Goal: Task Accomplishment & Management: Complete application form

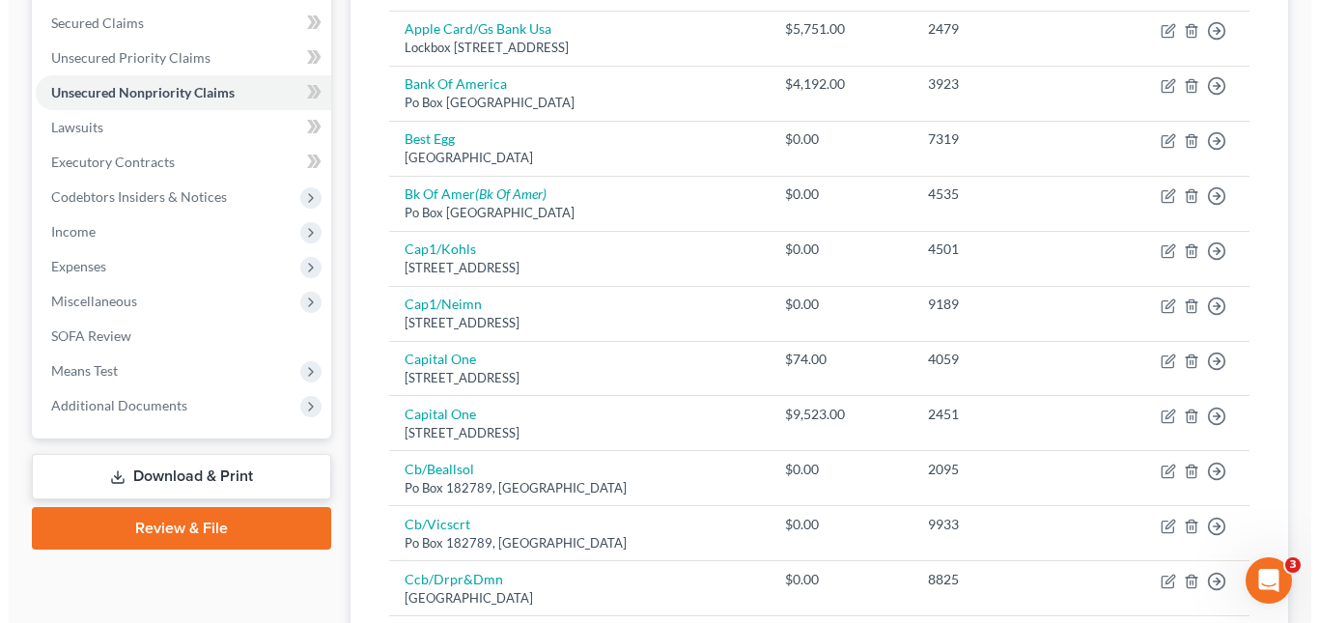
scroll to position [17, 0]
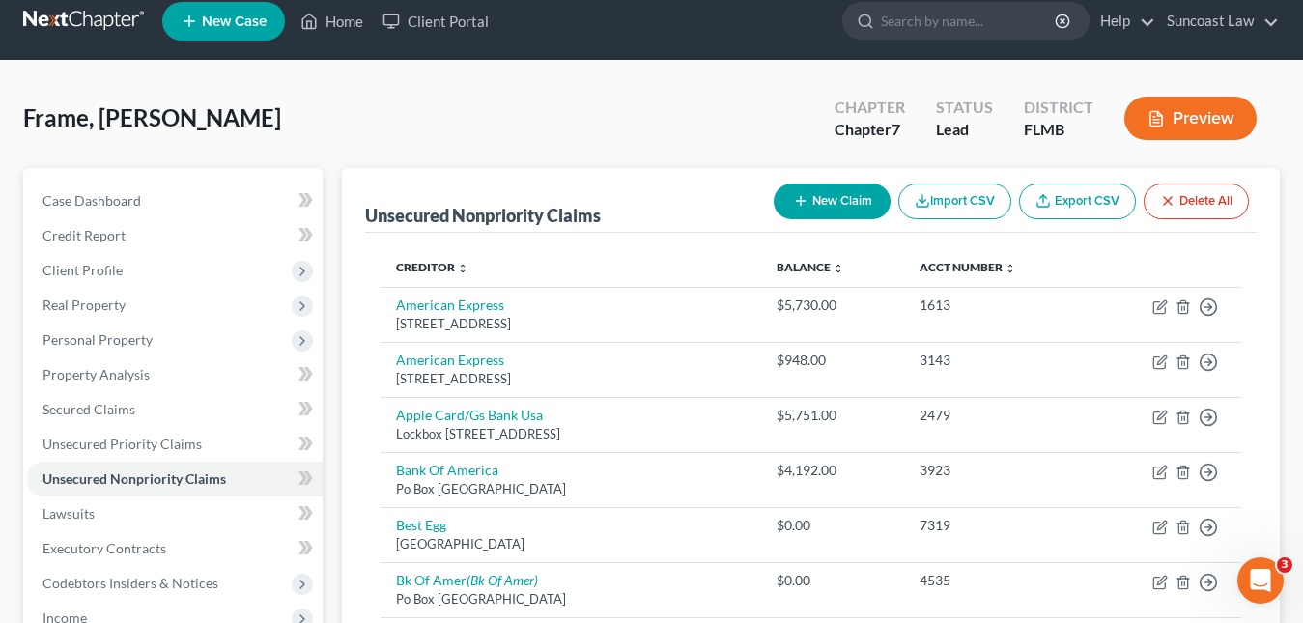
click at [243, 24] on span "New Case" at bounding box center [234, 21] width 65 height 14
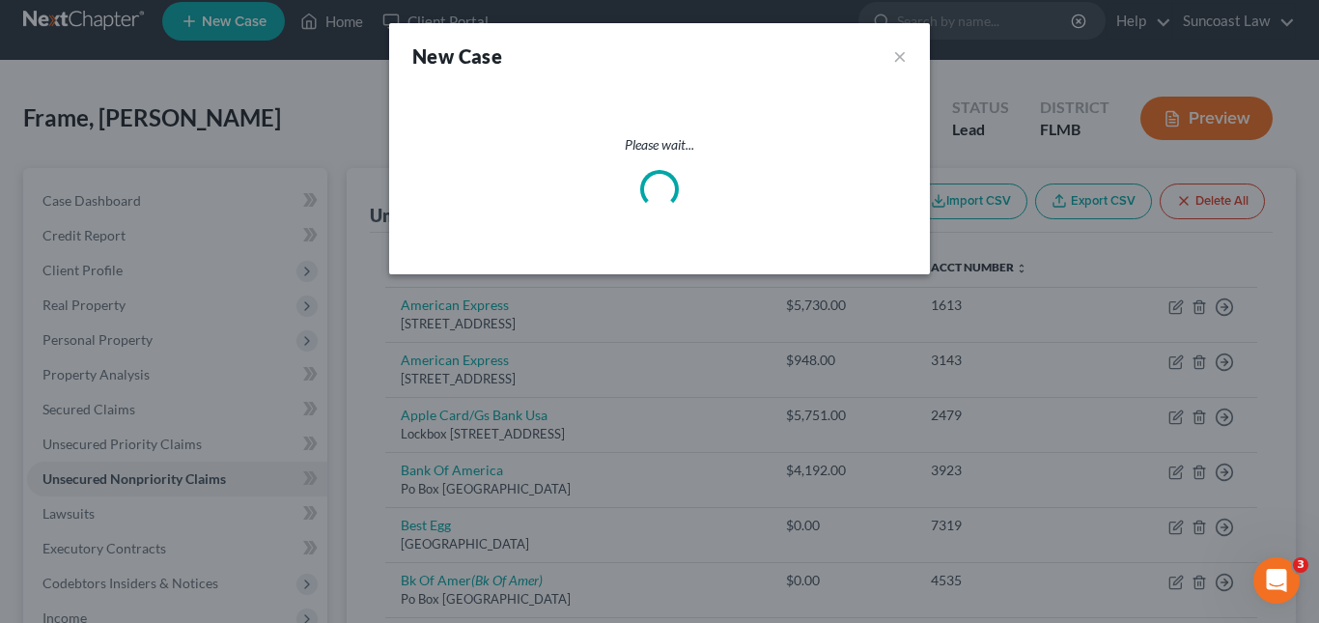
select select "15"
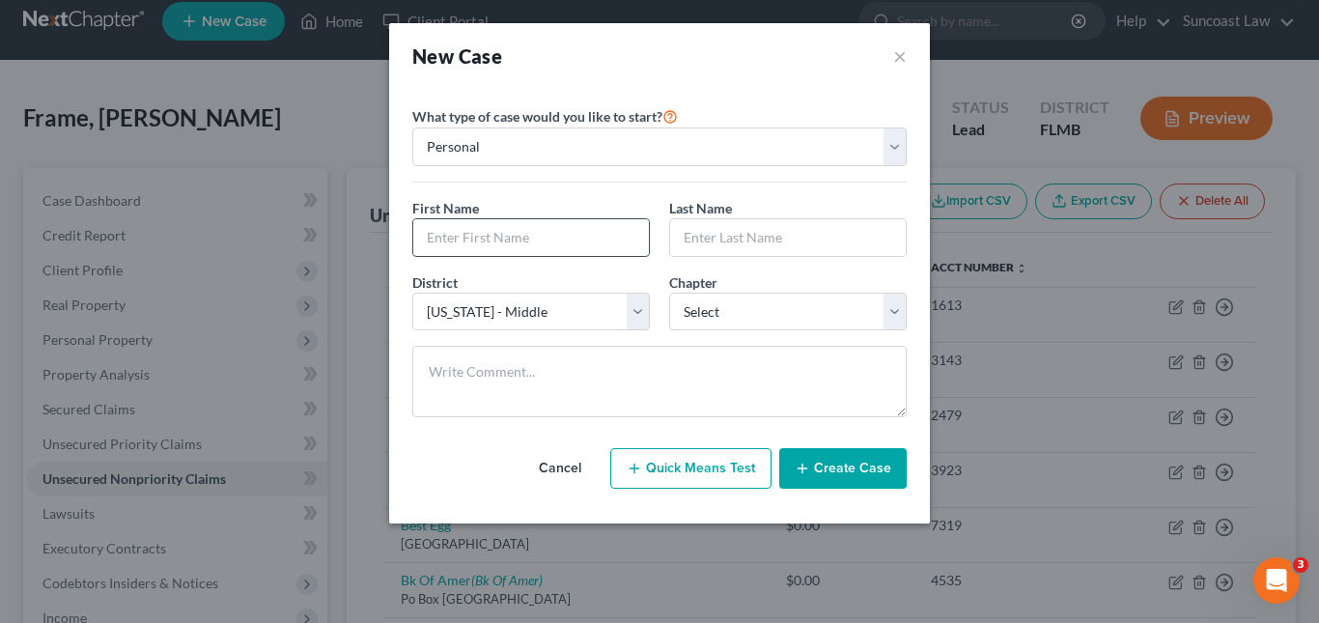
click at [446, 238] on input "text" at bounding box center [531, 237] width 236 height 37
paste input "[PERSON_NAME]"
drag, startPoint x: 458, startPoint y: 235, endPoint x: 511, endPoint y: 238, distance: 53.2
click at [511, 238] on input "[PERSON_NAME]" at bounding box center [531, 237] width 236 height 37
type input "[PERSON_NAME]"
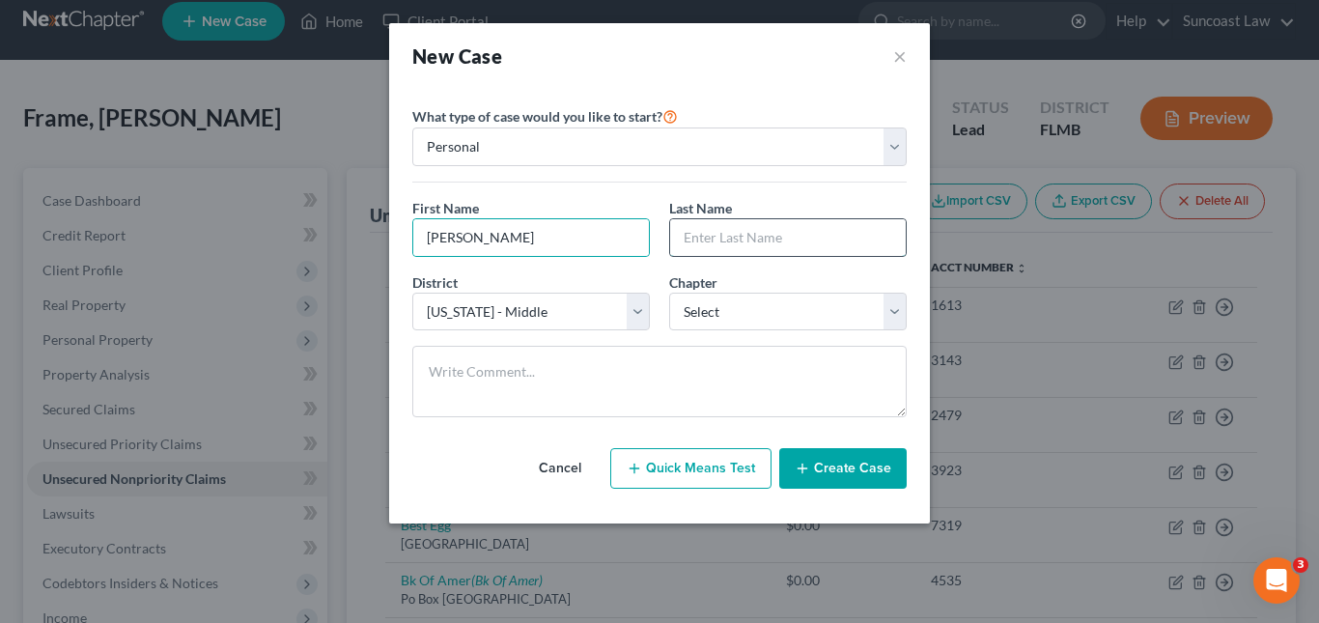
click at [689, 247] on input "text" at bounding box center [788, 237] width 236 height 37
paste input "Jarmicki"
type input "Jarmicki"
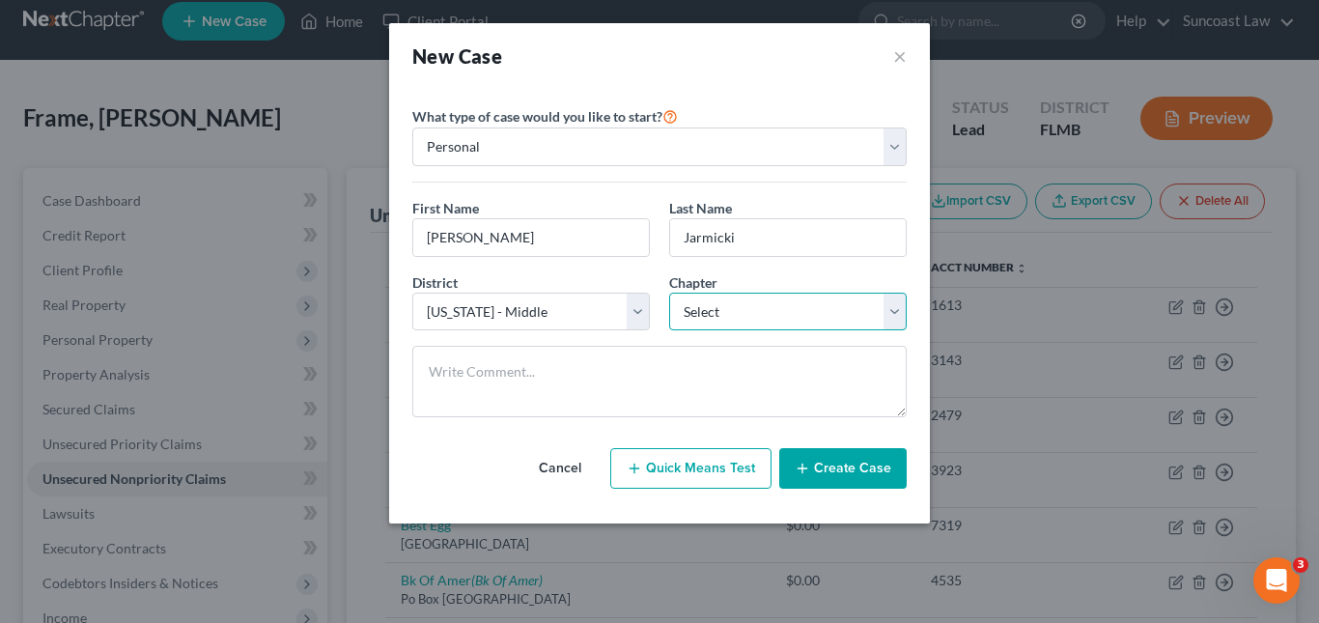
drag, startPoint x: 890, startPoint y: 309, endPoint x: 854, endPoint y: 320, distance: 38.2
click at [890, 309] on select "Select 7 11 12 13" at bounding box center [788, 312] width 238 height 39
select select "0"
click at [669, 293] on select "Select 7 11 12 13" at bounding box center [788, 312] width 238 height 39
click at [837, 464] on button "Create Case" at bounding box center [842, 468] width 127 height 41
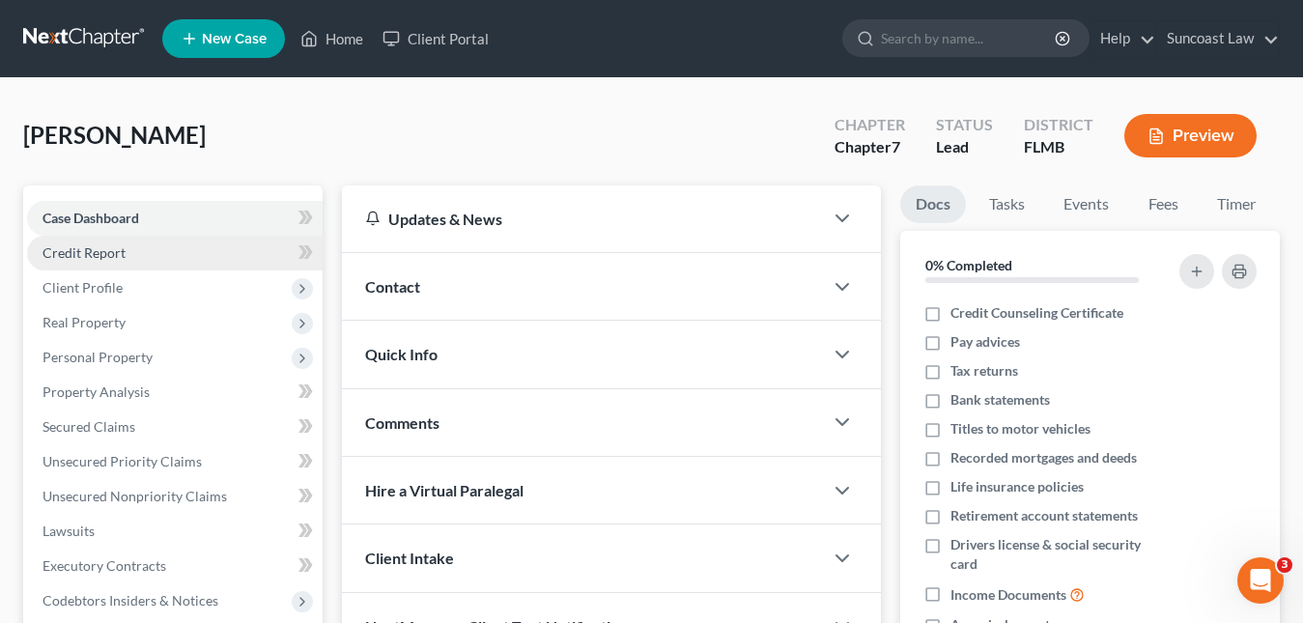
click at [124, 250] on span "Credit Report" at bounding box center [83, 252] width 83 height 16
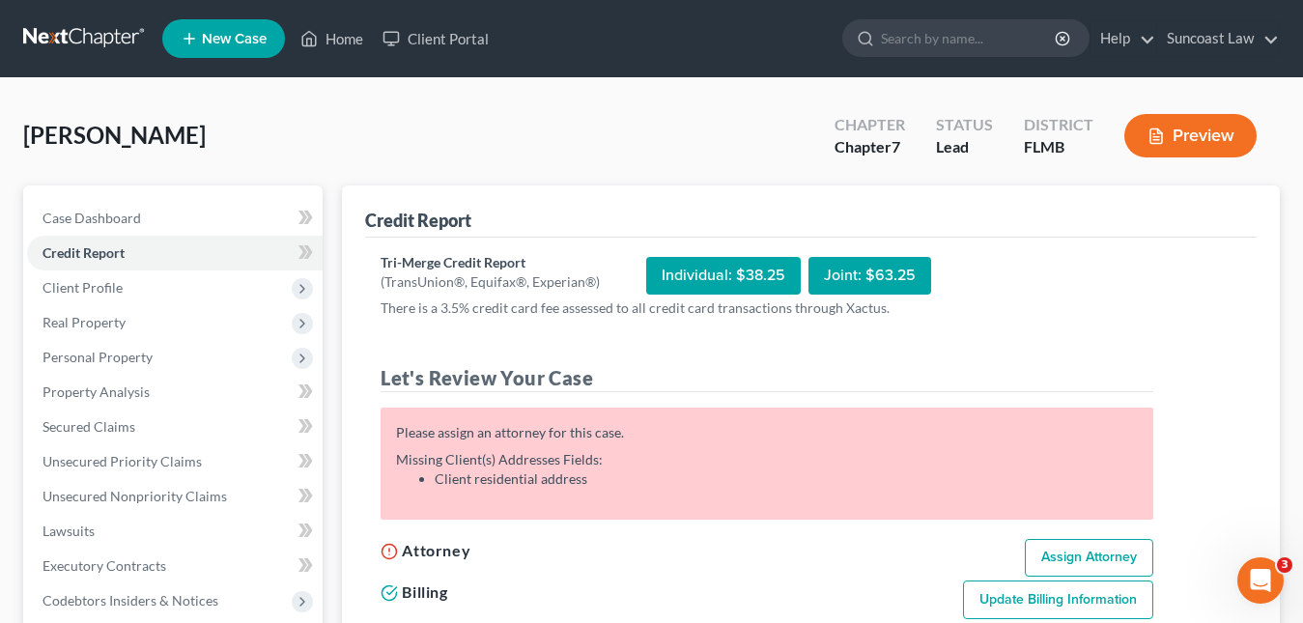
scroll to position [193, 0]
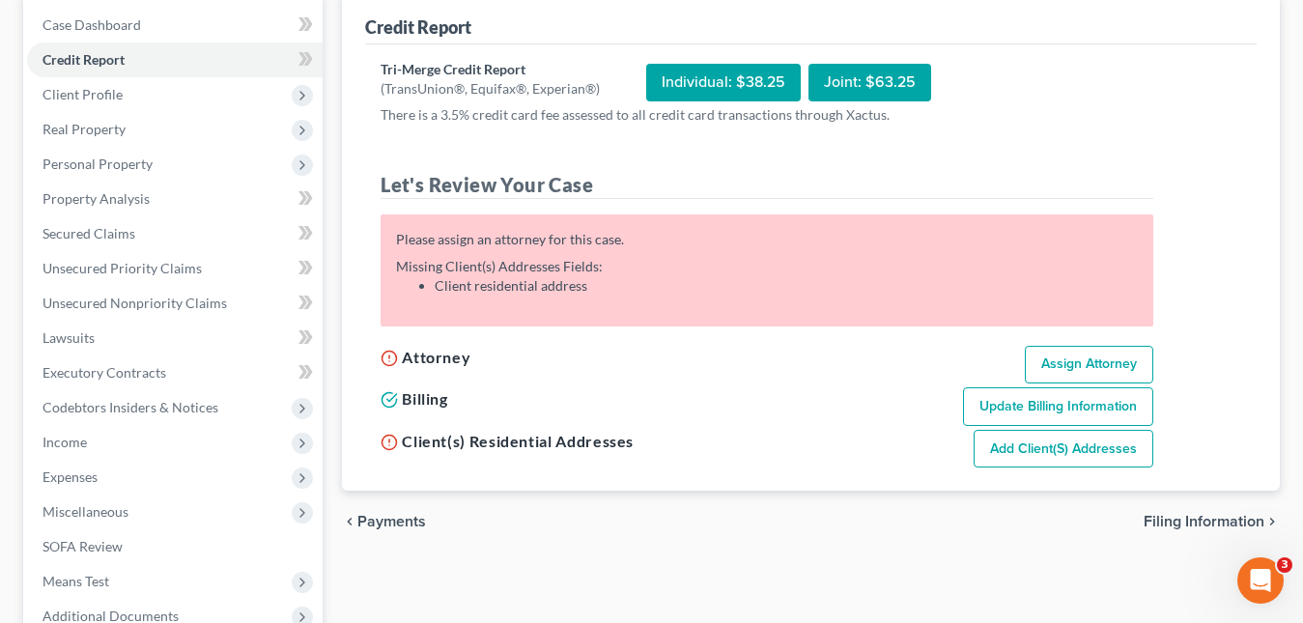
click at [1061, 360] on link "Assign Attorney" at bounding box center [1089, 365] width 128 height 39
select select "1"
select select "0"
select select "15"
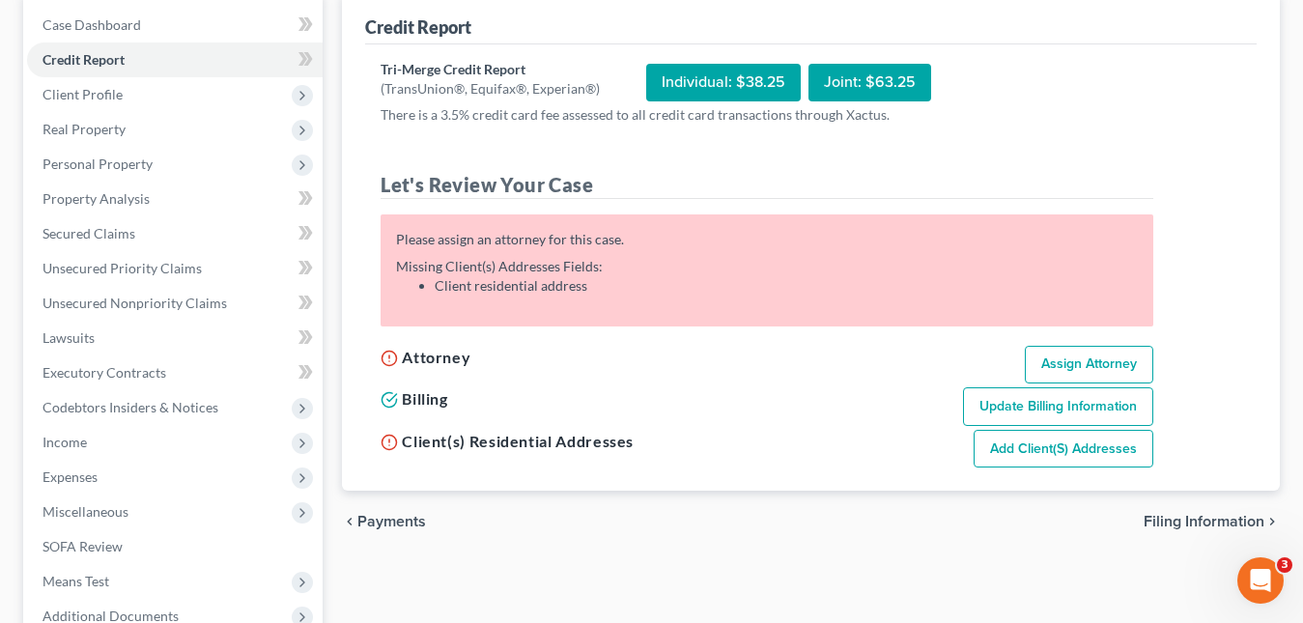
select select "9"
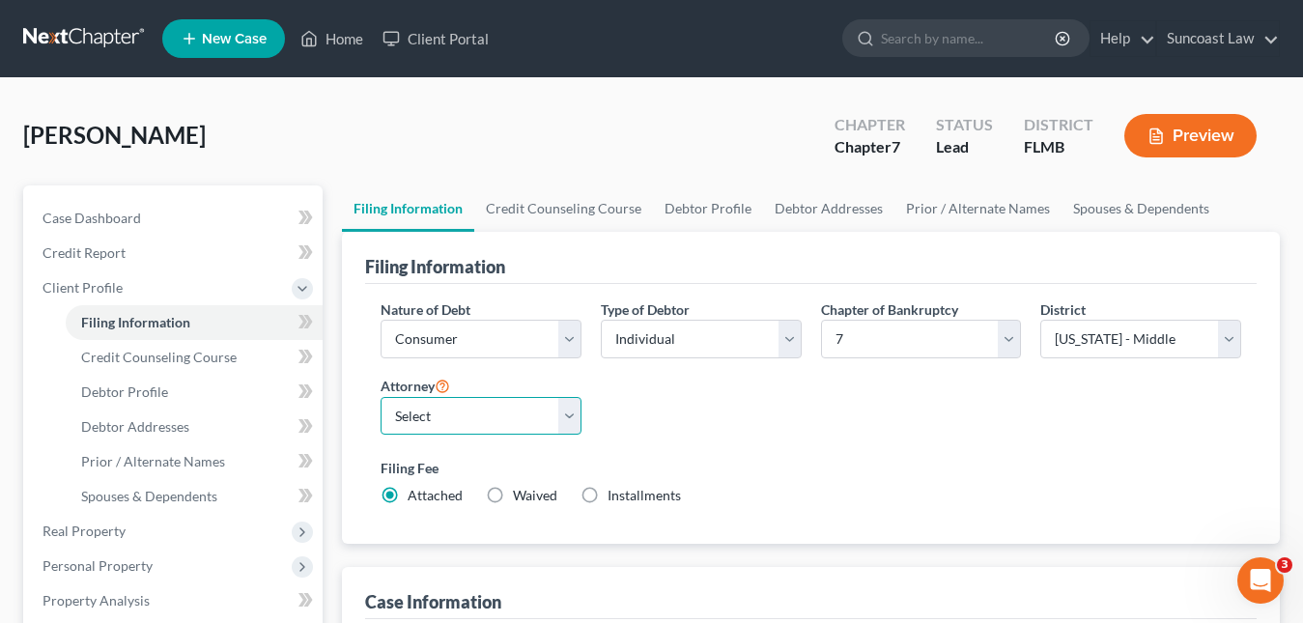
click at [569, 422] on select "Select [PERSON_NAME] - FLMB [PERSON_NAME] - FLMB" at bounding box center [480, 416] width 201 height 39
select select "0"
click at [380, 397] on select "Select [PERSON_NAME] - FLMB [PERSON_NAME] - FLMB" at bounding box center [480, 416] width 201 height 39
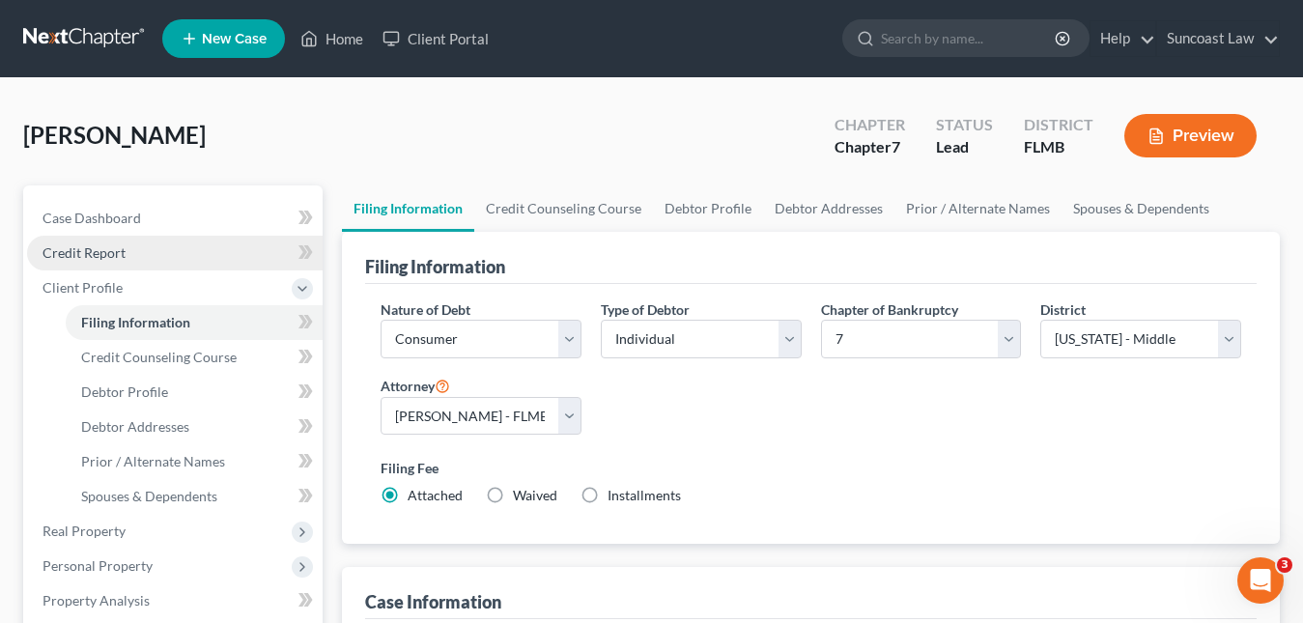
click at [76, 257] on span "Credit Report" at bounding box center [83, 252] width 83 height 16
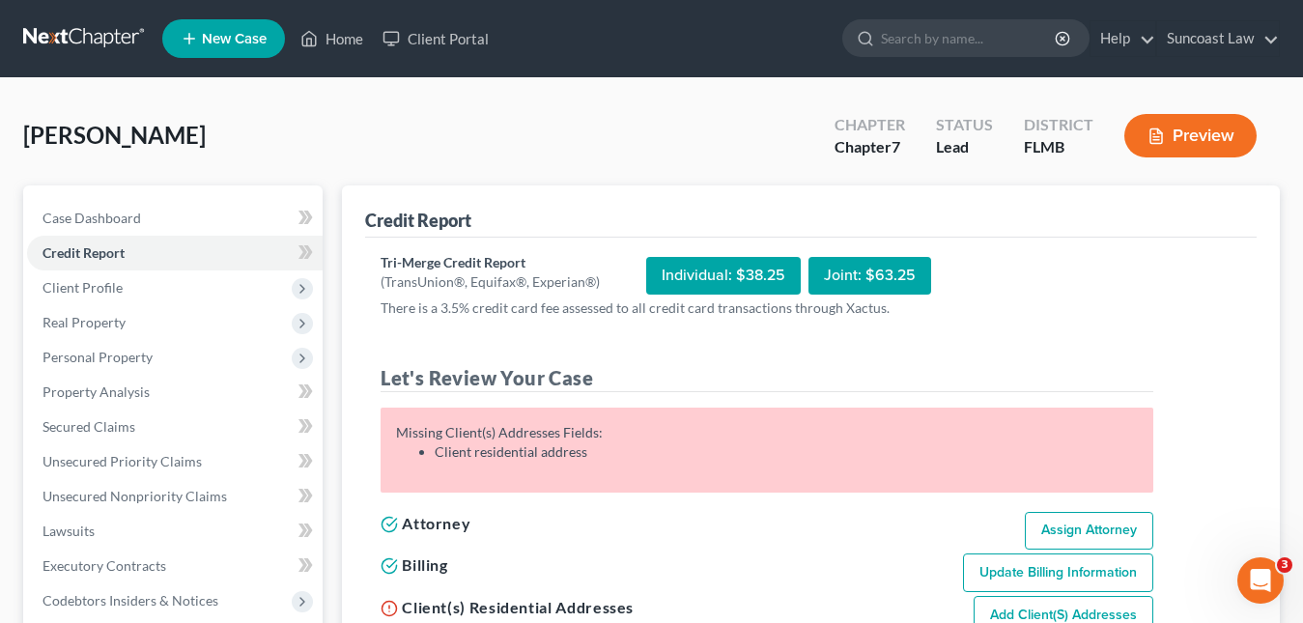
scroll to position [193, 0]
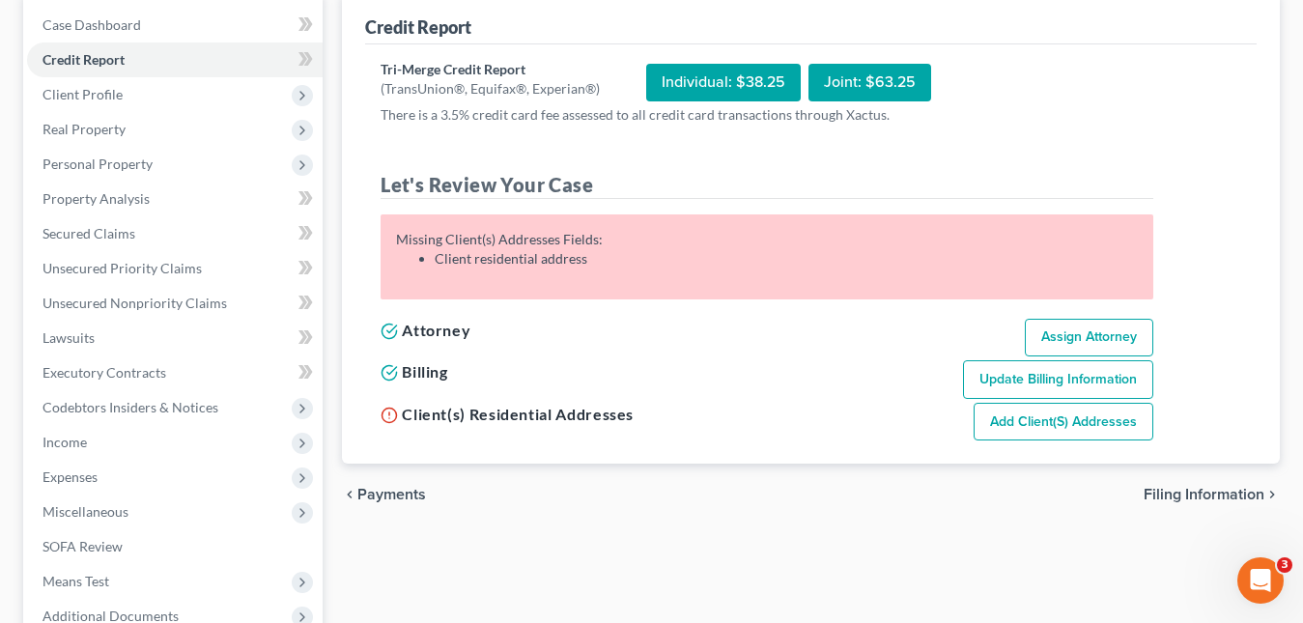
click at [1044, 412] on link "Add Client(s) Addresses" at bounding box center [1063, 422] width 180 height 39
select select "0"
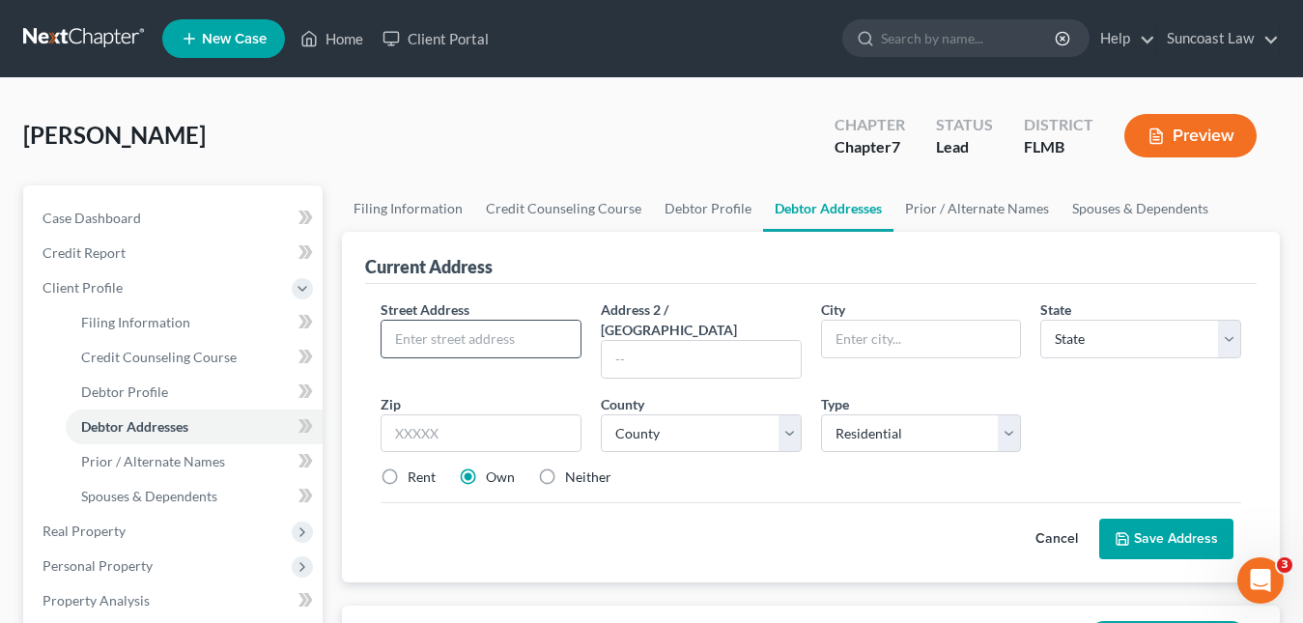
click at [441, 333] on input "text" at bounding box center [480, 339] width 199 height 37
paste input "[STREET_ADDRESS]"
type input "[STREET_ADDRESS]"
click at [447, 414] on input "text" at bounding box center [480, 433] width 201 height 39
type input "33905"
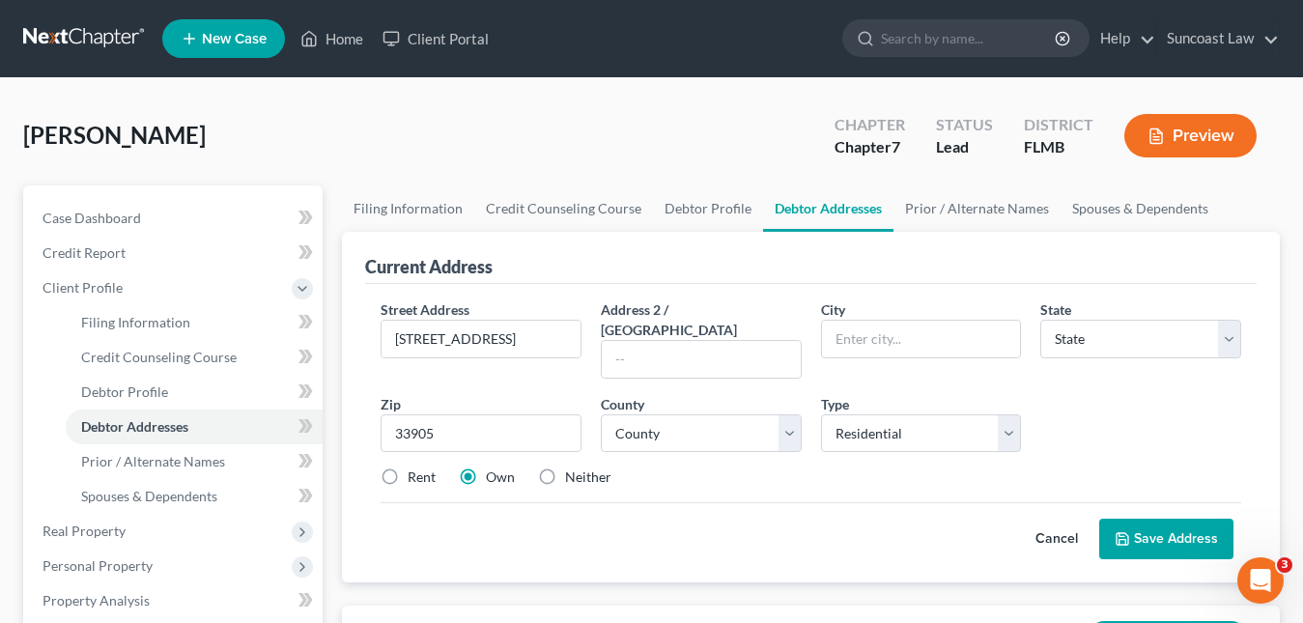
type input "[GEOGRAPHIC_DATA][PERSON_NAME]"
select select "9"
click at [734, 394] on div "County * County" at bounding box center [701, 423] width 220 height 59
click at [720, 414] on select "County" at bounding box center [701, 433] width 201 height 39
select select "34"
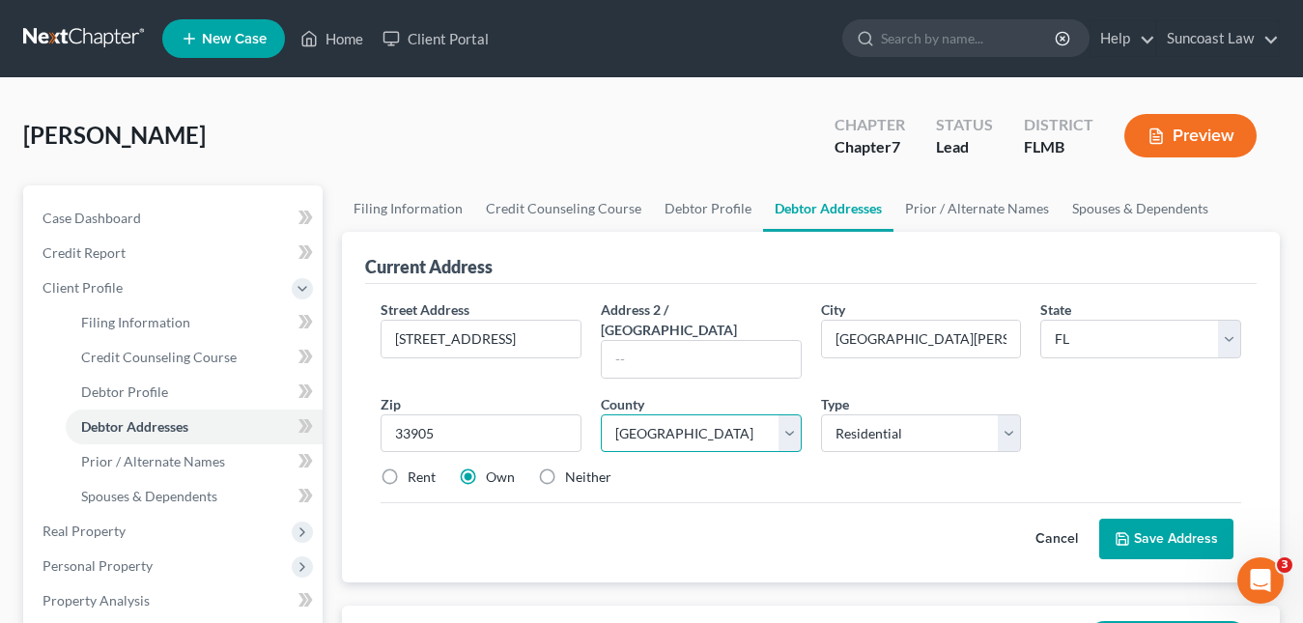
click at [672, 414] on select "County [GEOGRAPHIC_DATA] [GEOGRAPHIC_DATA] [GEOGRAPHIC_DATA] [GEOGRAPHIC_DATA] …" at bounding box center [701, 433] width 201 height 39
click at [1142, 519] on button "Save Address" at bounding box center [1166, 539] width 134 height 41
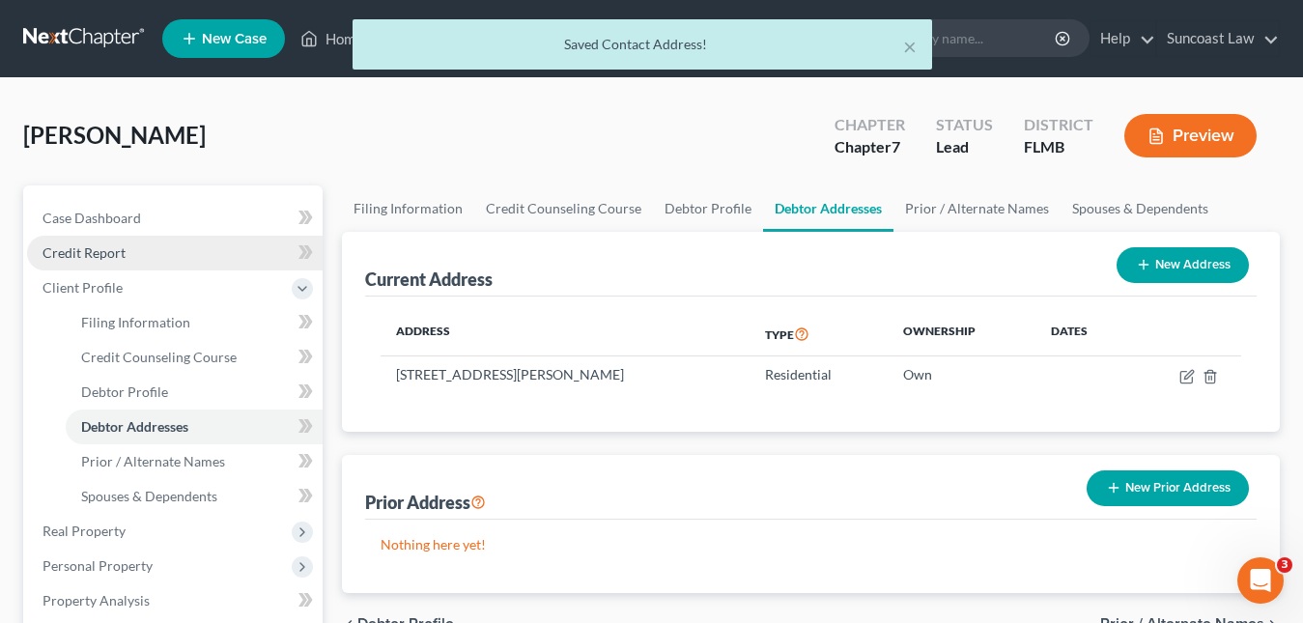
click at [111, 246] on span "Credit Report" at bounding box center [83, 252] width 83 height 16
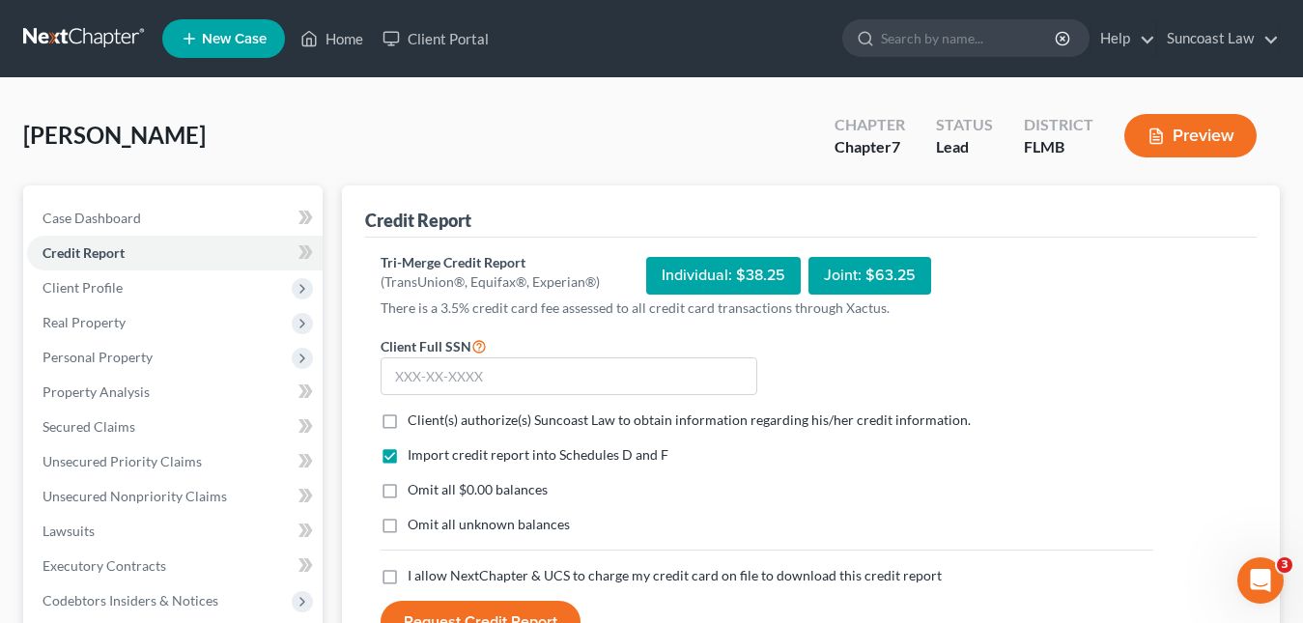
click at [226, 134] on div "[PERSON_NAME] Upgraded Chapter Chapter 7 Status Lead District [GEOGRAPHIC_DATA]…" at bounding box center [651, 143] width 1256 height 84
click at [403, 374] on input "text" at bounding box center [568, 376] width 377 height 39
paste input "148-78-6802"
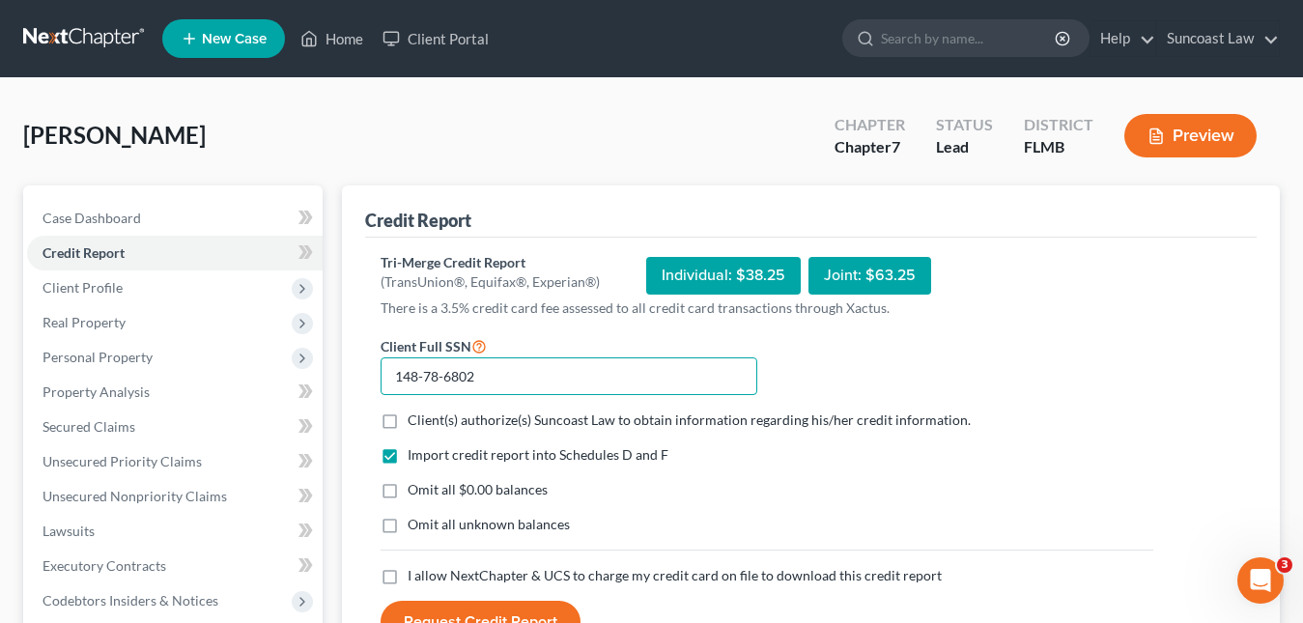
type input "148-78-6802"
click at [408, 421] on label "Client(s) authorize(s) Suncoast Law to obtain information regarding his/her cre…" at bounding box center [689, 419] width 563 height 19
click at [415, 421] on input "Client(s) authorize(s) Suncoast Law to obtain information regarding his/her cre…" at bounding box center [421, 416] width 13 height 13
checkbox input "true"
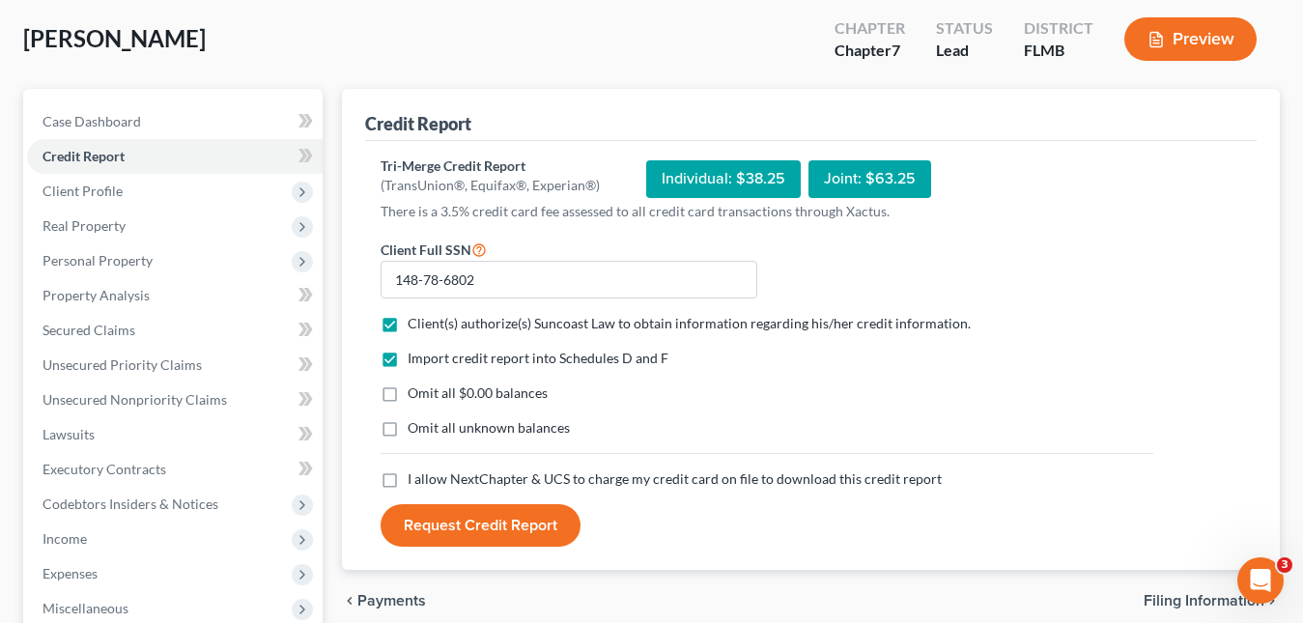
click at [408, 482] on label "I allow NextChapter & UCS to charge my credit card on file to download this cre…" at bounding box center [675, 478] width 534 height 19
click at [415, 482] on input "I allow NextChapter & UCS to charge my credit card on file to download this cre…" at bounding box center [421, 475] width 13 height 13
checkbox input "true"
click at [436, 513] on button "Request Credit Report" at bounding box center [480, 525] width 200 height 42
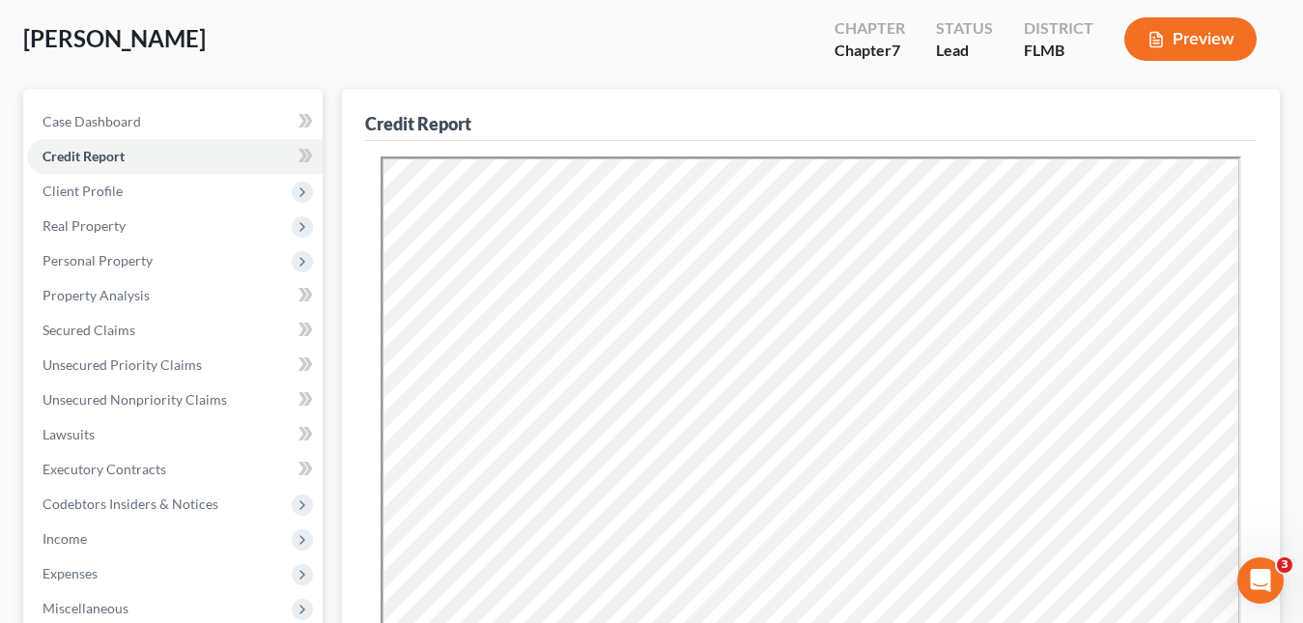
scroll to position [0, 0]
click at [138, 391] on span "Unsecured Nonpriority Claims" at bounding box center [134, 399] width 184 height 16
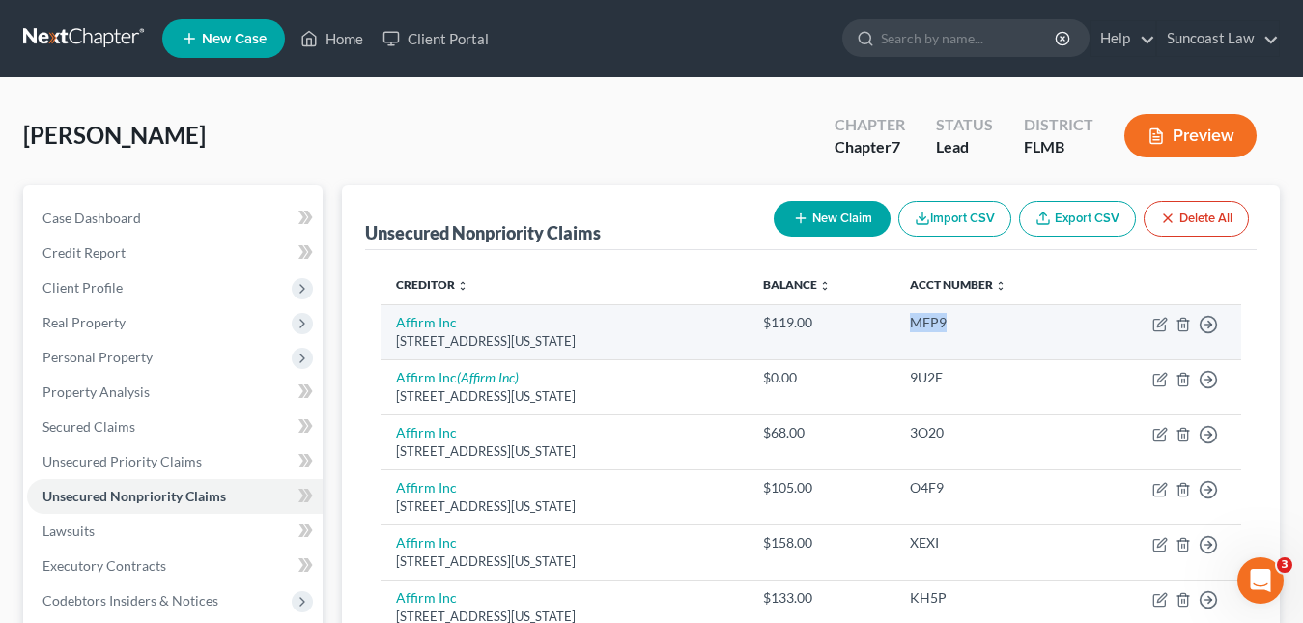
drag, startPoint x: 984, startPoint y: 322, endPoint x: 930, endPoint y: 316, distance: 54.4
click at [930, 316] on td "MFP9" at bounding box center [989, 331] width 190 height 55
copy div "MFP9"
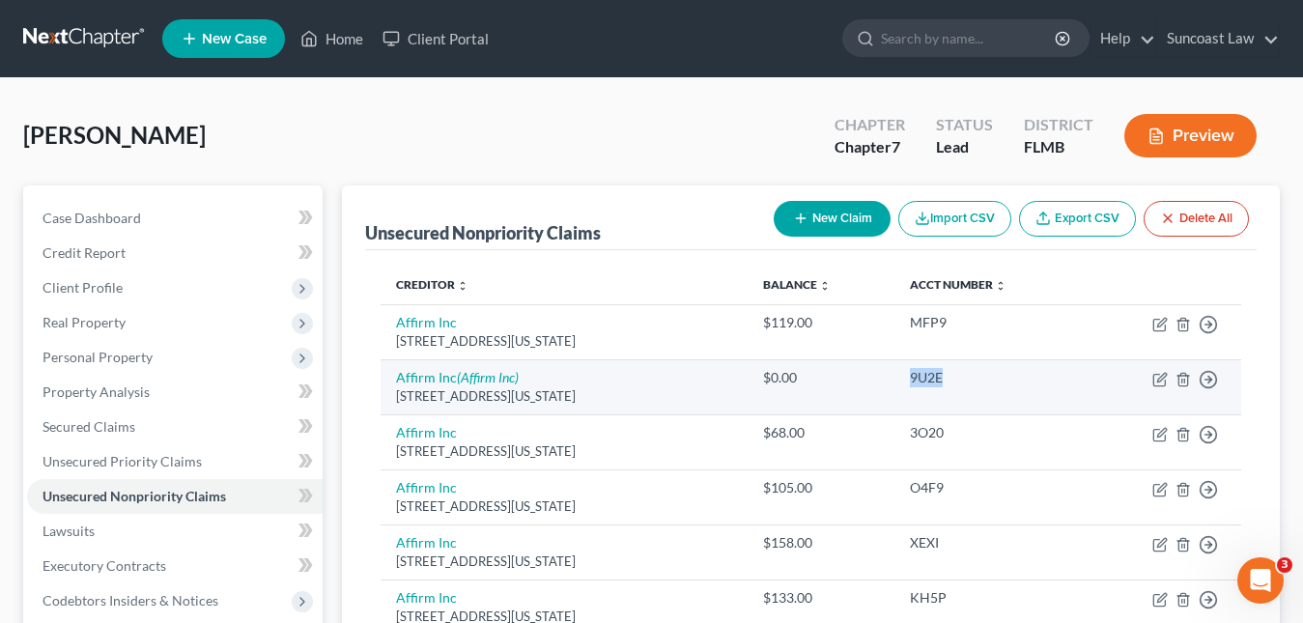
drag, startPoint x: 983, startPoint y: 383, endPoint x: 941, endPoint y: 380, distance: 42.7
click at [941, 380] on div "9U2E" at bounding box center [989, 377] width 159 height 19
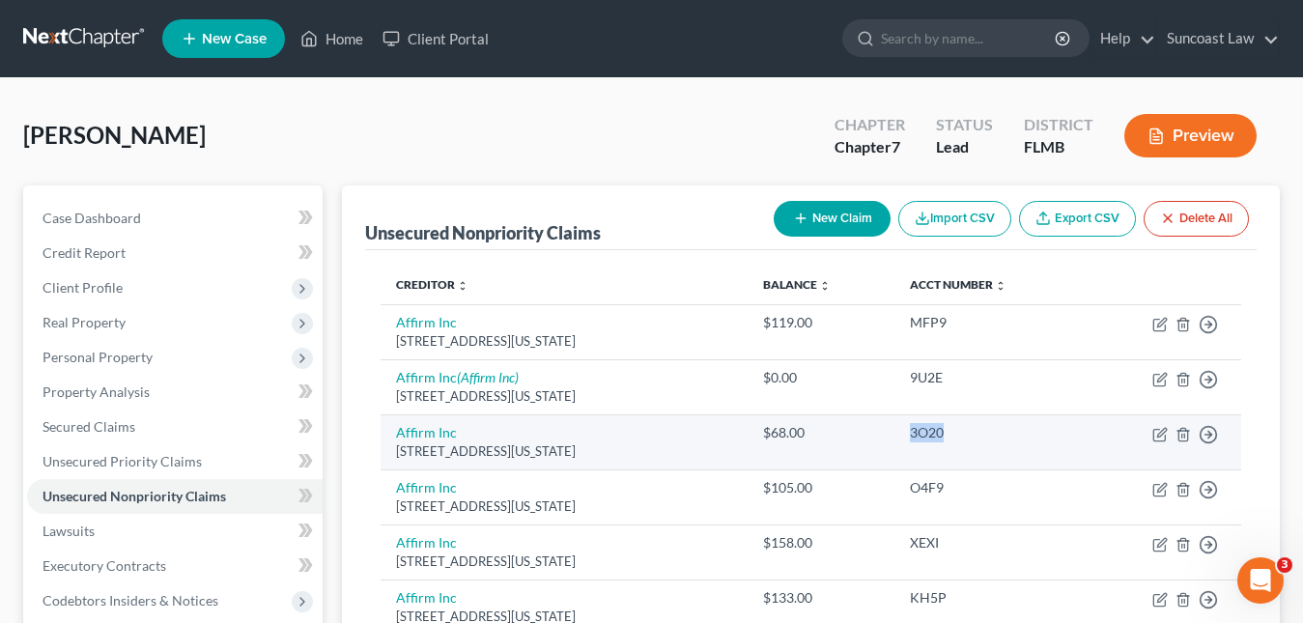
drag, startPoint x: 984, startPoint y: 436, endPoint x: 935, endPoint y: 430, distance: 49.6
click at [935, 430] on td "3O20" at bounding box center [989, 441] width 190 height 55
copy div "3O20"
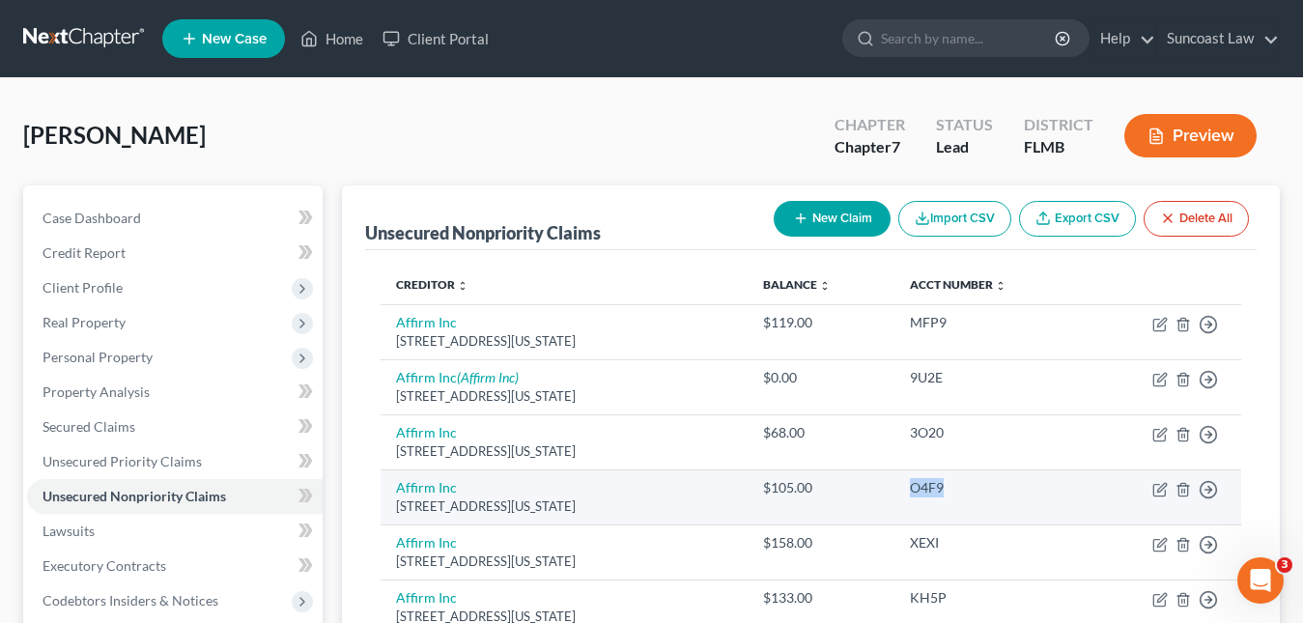
drag, startPoint x: 978, startPoint y: 487, endPoint x: 940, endPoint y: 488, distance: 38.6
click at [940, 488] on div "O4F9" at bounding box center [989, 487] width 159 height 19
copy div "O4F9"
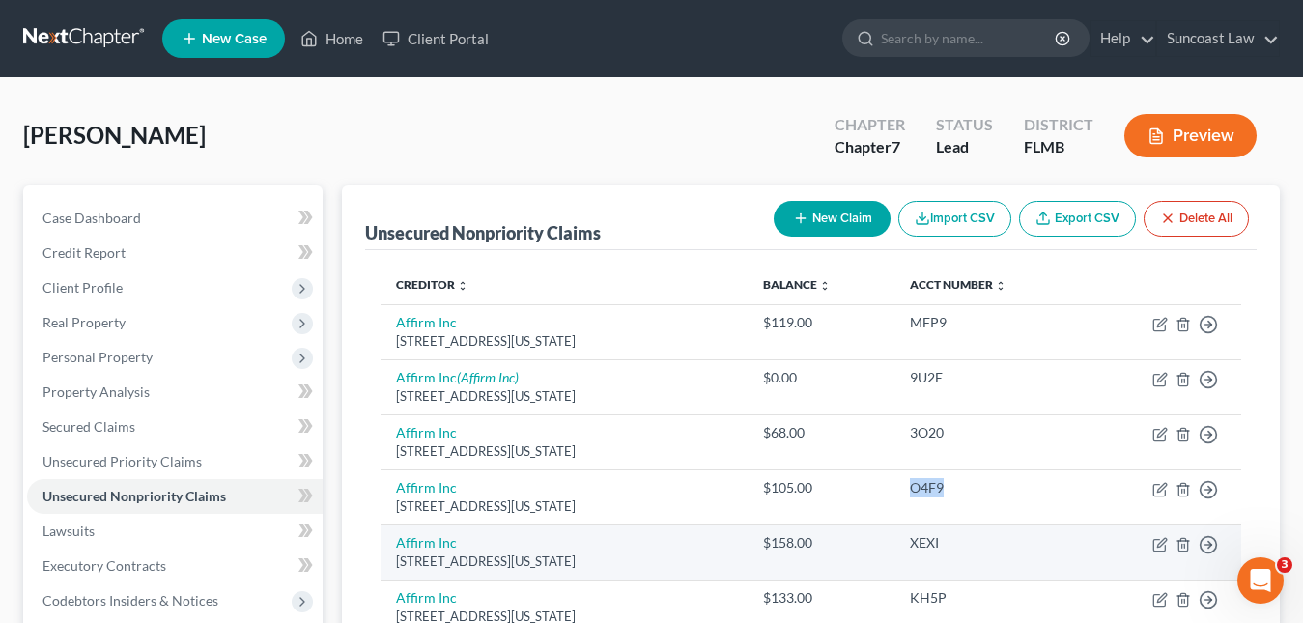
scroll to position [97, 0]
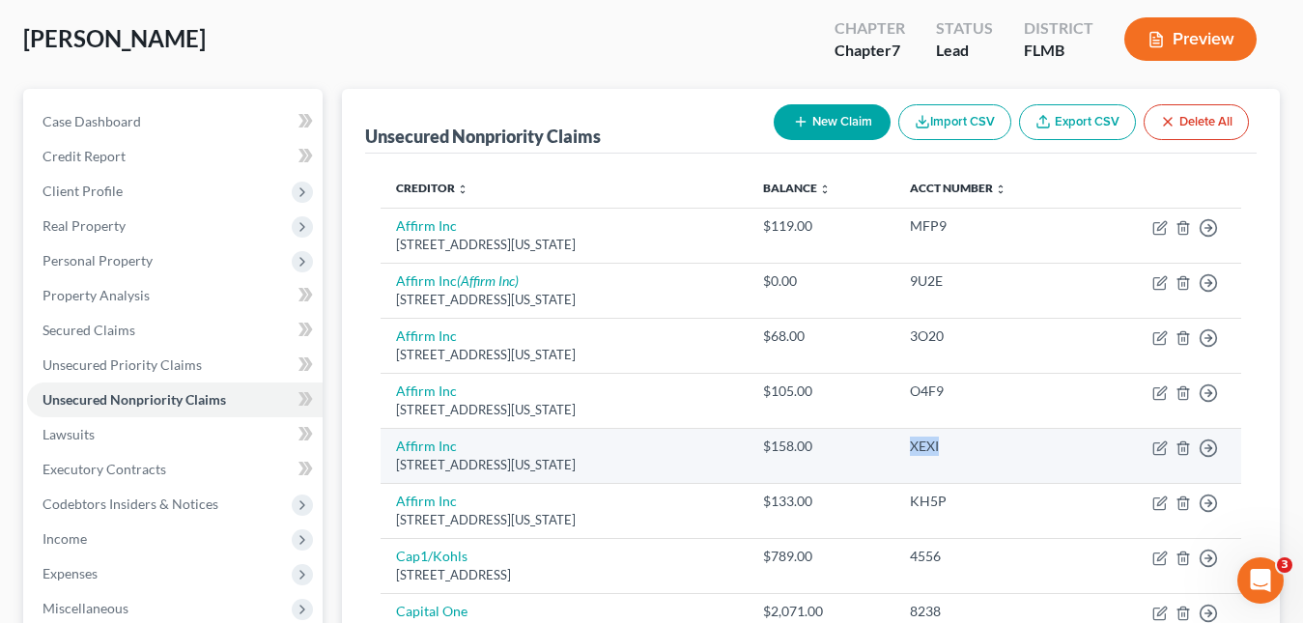
drag, startPoint x: 984, startPoint y: 442, endPoint x: 921, endPoint y: 449, distance: 63.1
click at [921, 449] on td "XEXI" at bounding box center [989, 455] width 190 height 55
copy div "XEXI"
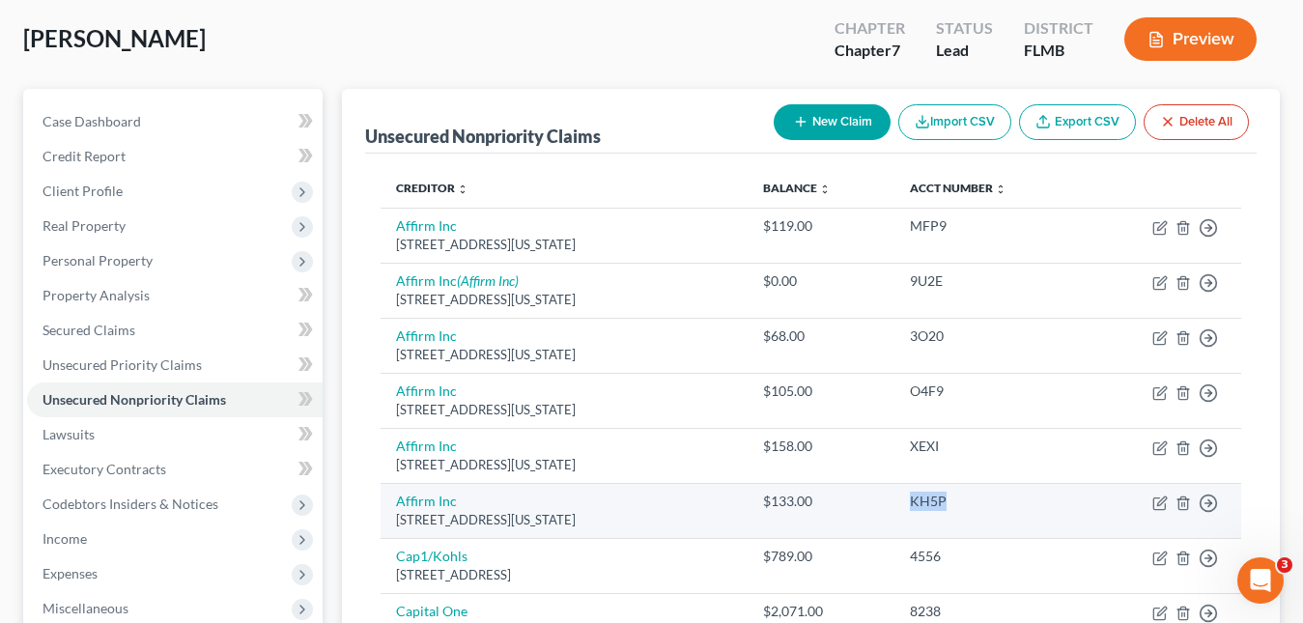
drag, startPoint x: 997, startPoint y: 495, endPoint x: 941, endPoint y: 497, distance: 56.0
click at [941, 497] on div "KH5P" at bounding box center [989, 501] width 159 height 19
copy div "KH5P"
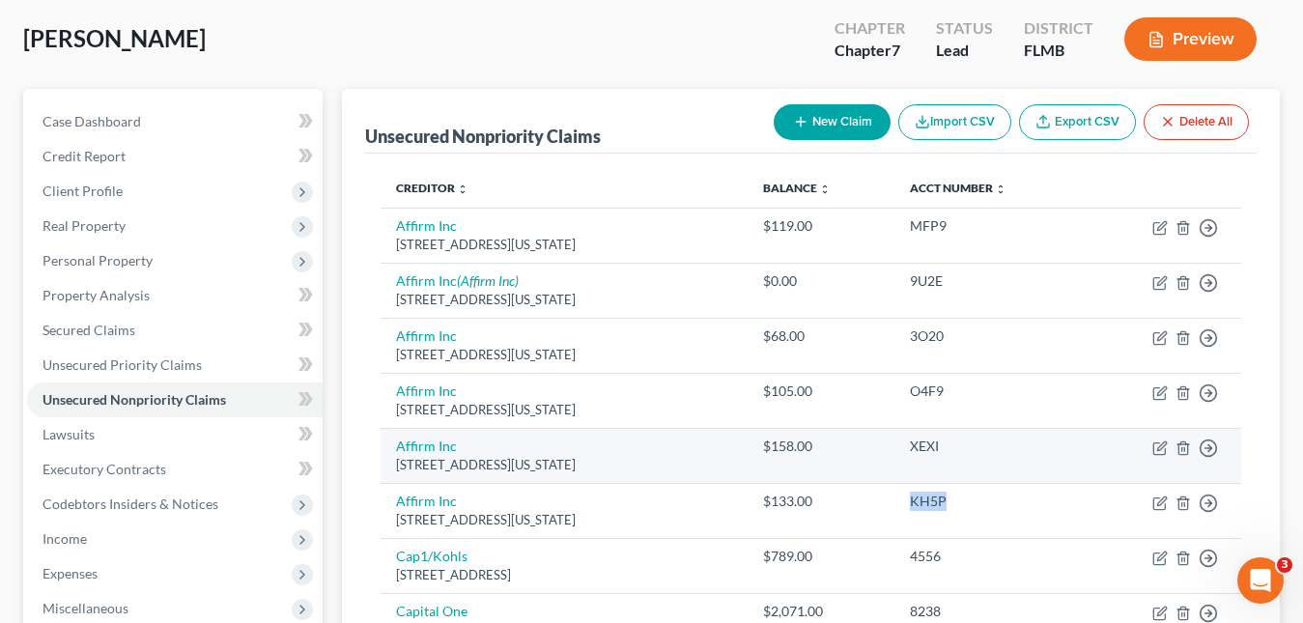
scroll to position [193, 0]
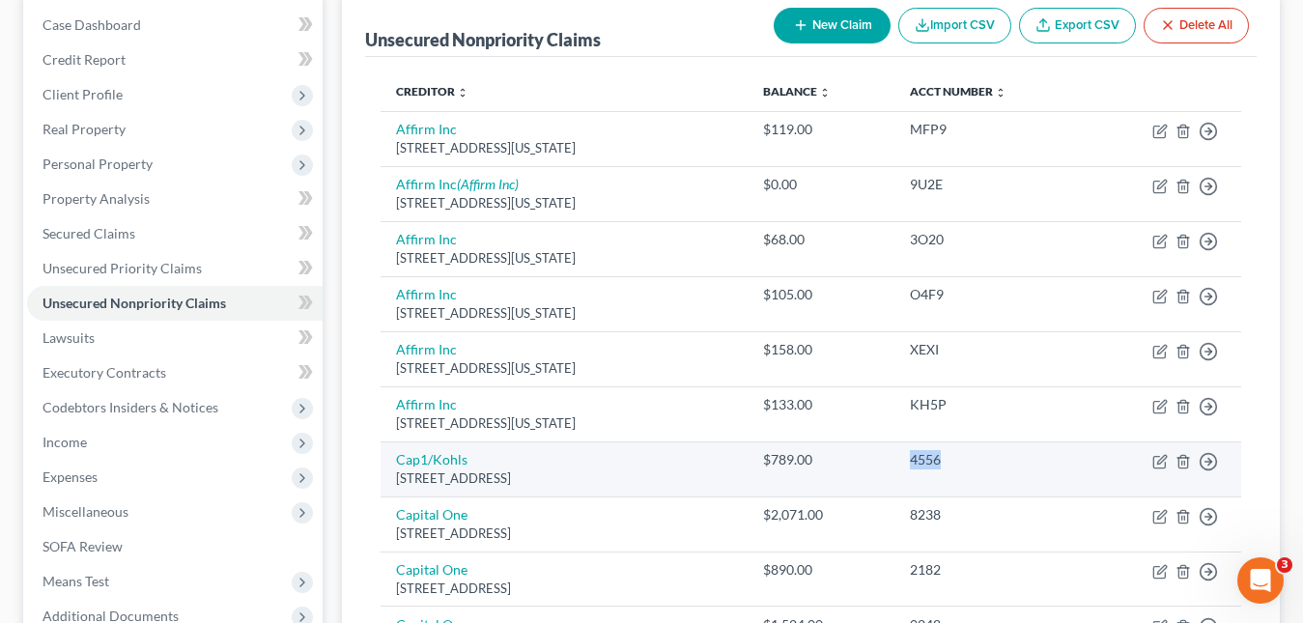
drag, startPoint x: 975, startPoint y: 464, endPoint x: 935, endPoint y: 454, distance: 41.7
click at [935, 454] on td "4556" at bounding box center [989, 468] width 190 height 55
copy div "4556"
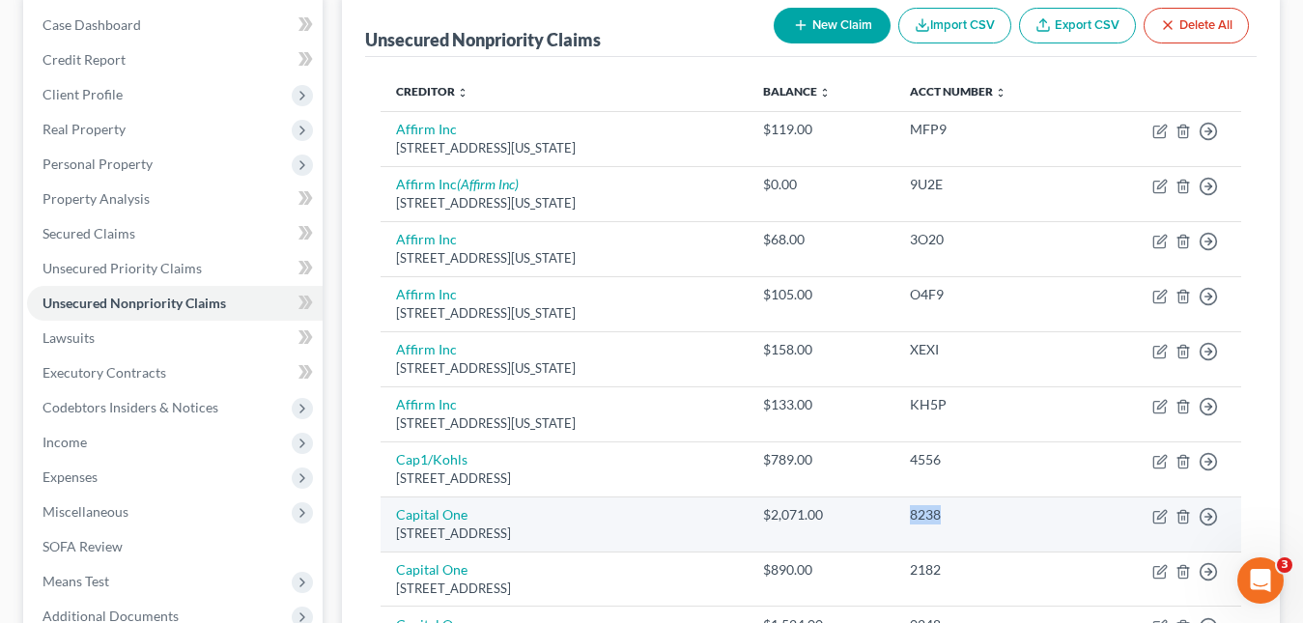
drag, startPoint x: 978, startPoint y: 514, endPoint x: 936, endPoint y: 513, distance: 42.5
click at [936, 513] on td "8238" at bounding box center [989, 523] width 190 height 55
copy div "8238"
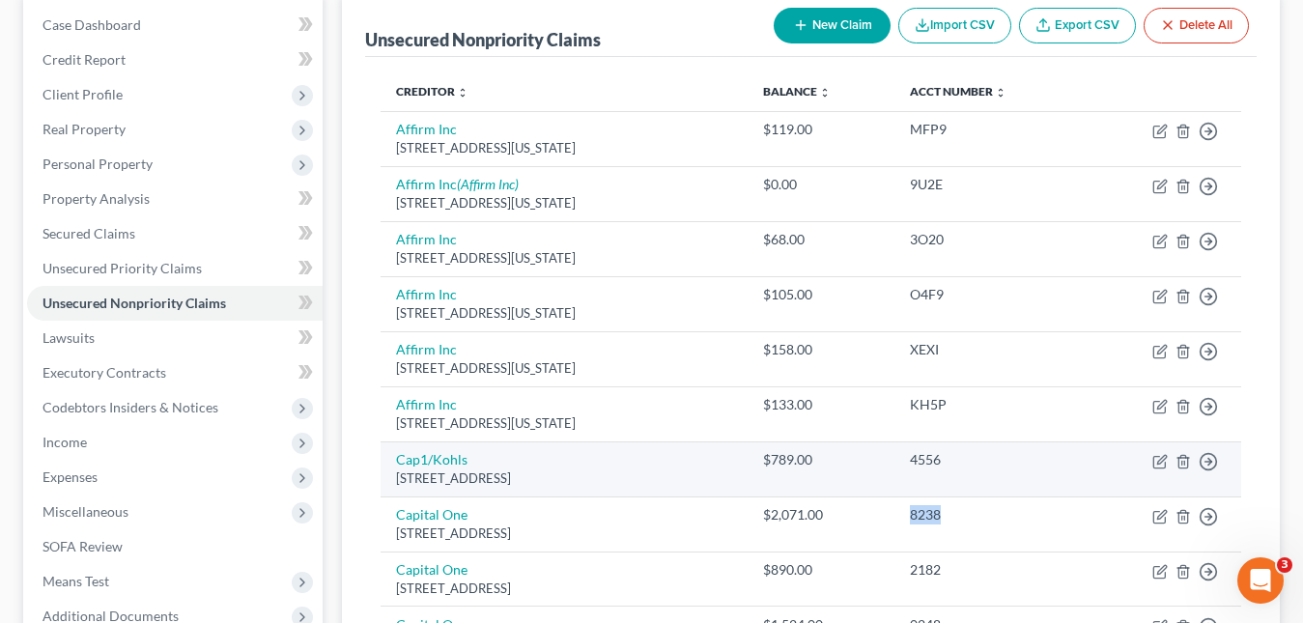
scroll to position [290, 0]
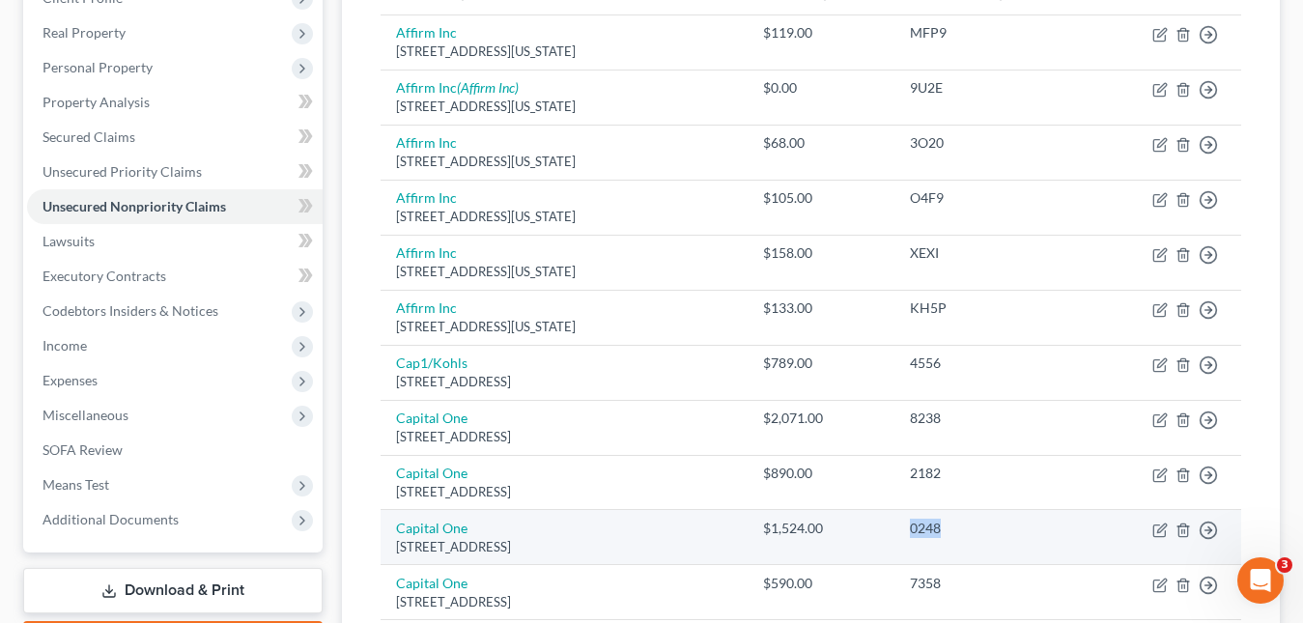
drag, startPoint x: 984, startPoint y: 535, endPoint x: 930, endPoint y: 532, distance: 54.2
click at [930, 532] on td "0248" at bounding box center [989, 537] width 190 height 55
copy div "0248"
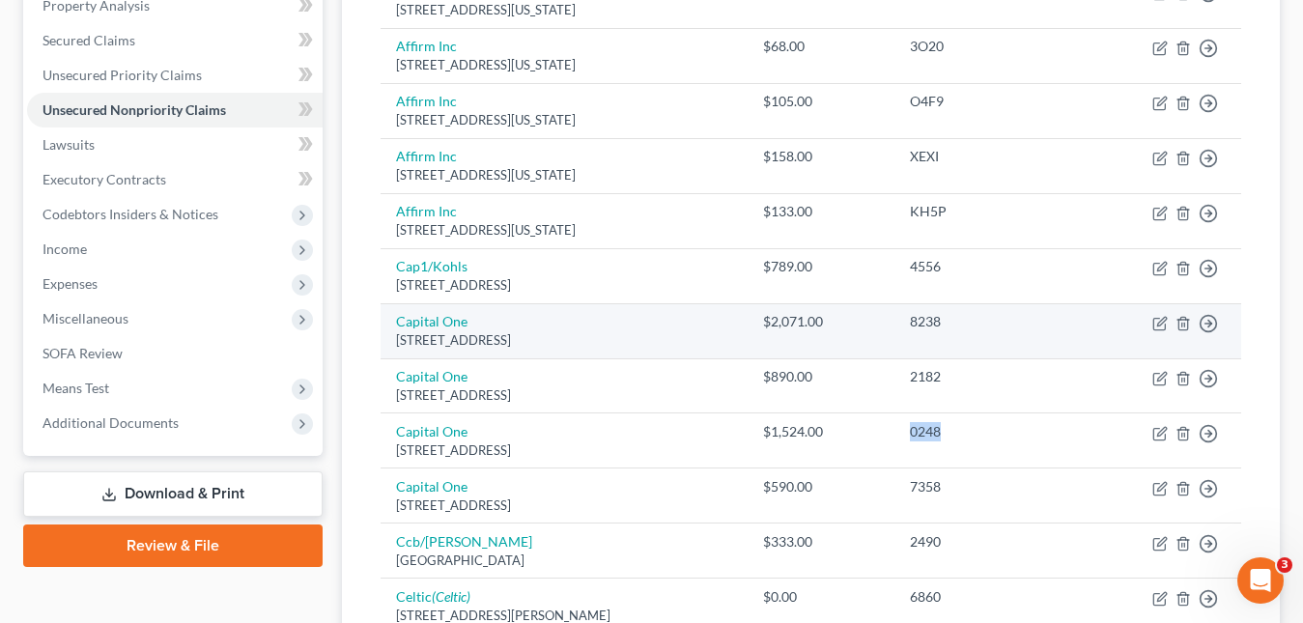
scroll to position [483, 0]
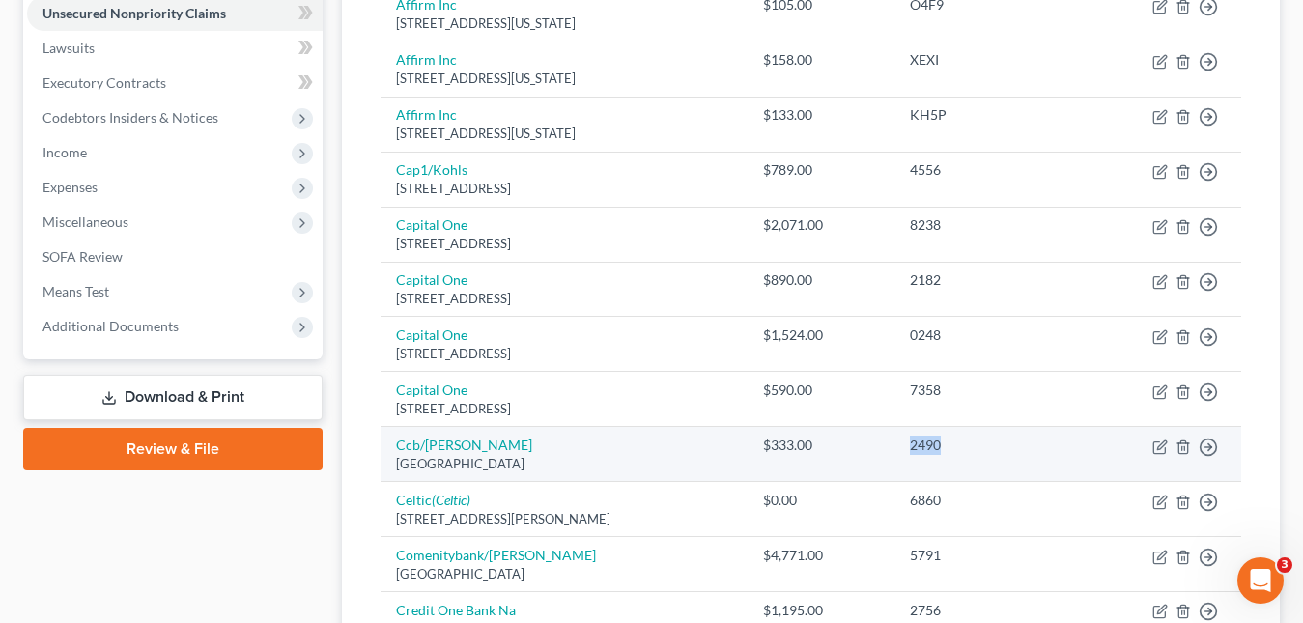
drag, startPoint x: 977, startPoint y: 450, endPoint x: 935, endPoint y: 449, distance: 42.5
click at [935, 449] on td "2490" at bounding box center [989, 454] width 190 height 55
copy div "2490"
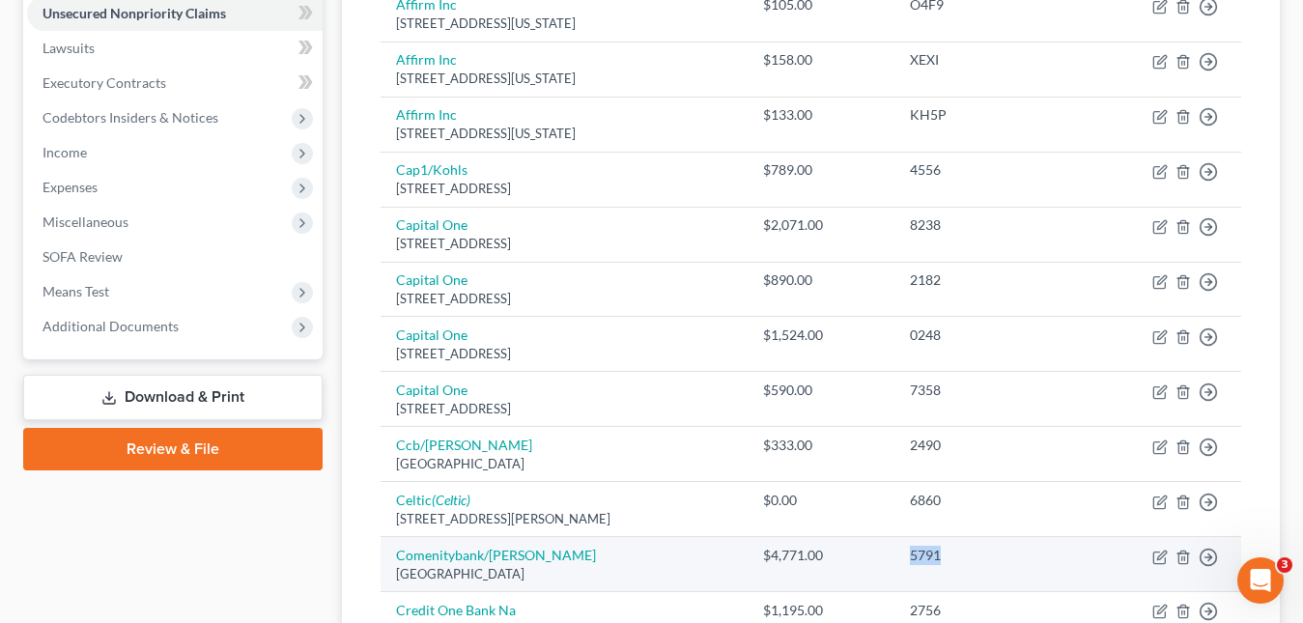
drag, startPoint x: 993, startPoint y: 555, endPoint x: 933, endPoint y: 552, distance: 59.9
click at [933, 552] on td "5791" at bounding box center [989, 564] width 190 height 55
copy div "5791"
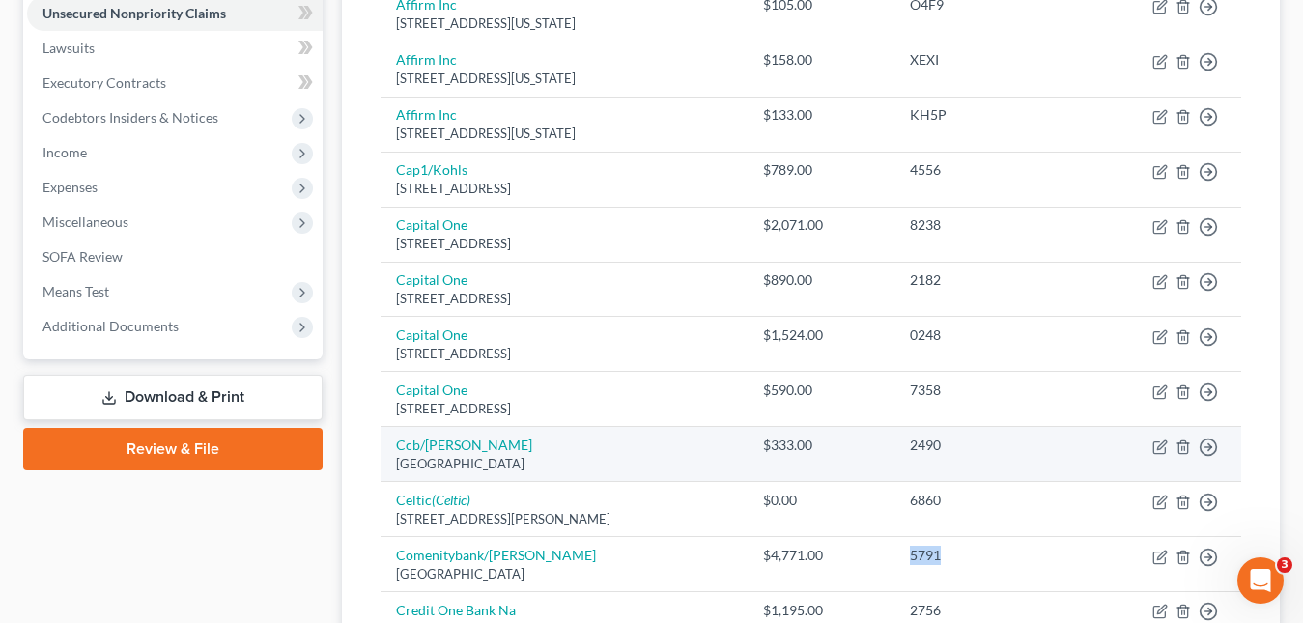
scroll to position [676, 0]
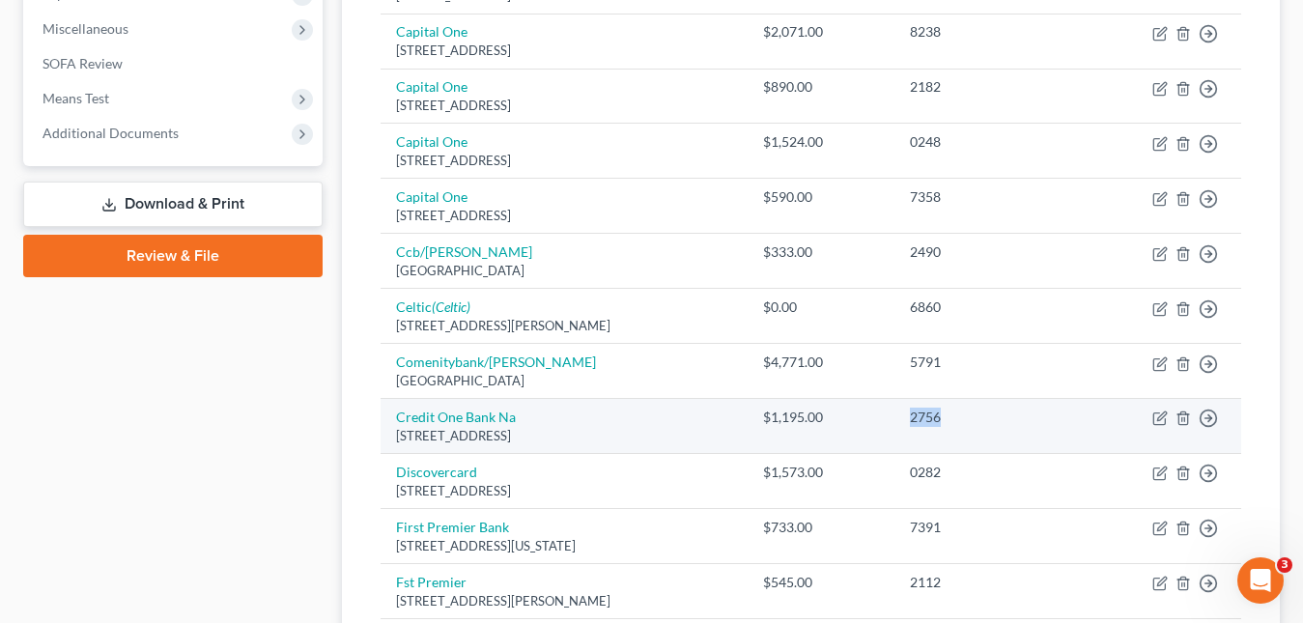
drag, startPoint x: 972, startPoint y: 422, endPoint x: 933, endPoint y: 411, distance: 41.0
click at [933, 411] on td "2756" at bounding box center [989, 426] width 190 height 55
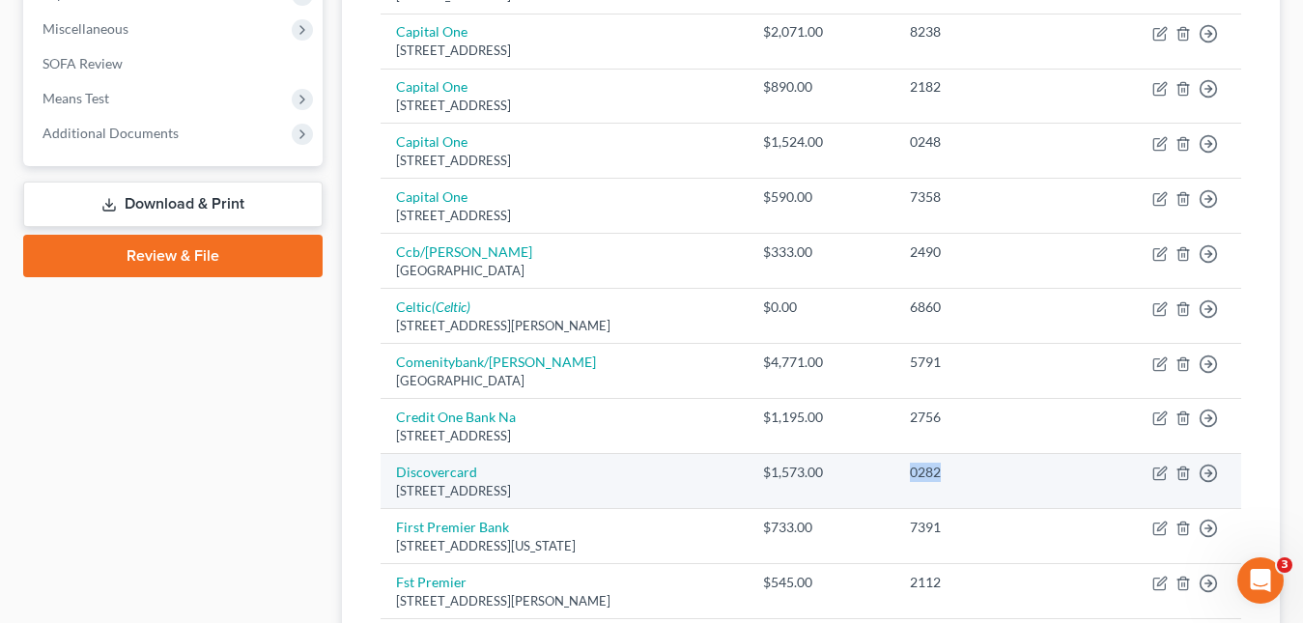
drag, startPoint x: 971, startPoint y: 479, endPoint x: 939, endPoint y: 476, distance: 33.0
click at [939, 476] on div "0282" at bounding box center [989, 472] width 159 height 19
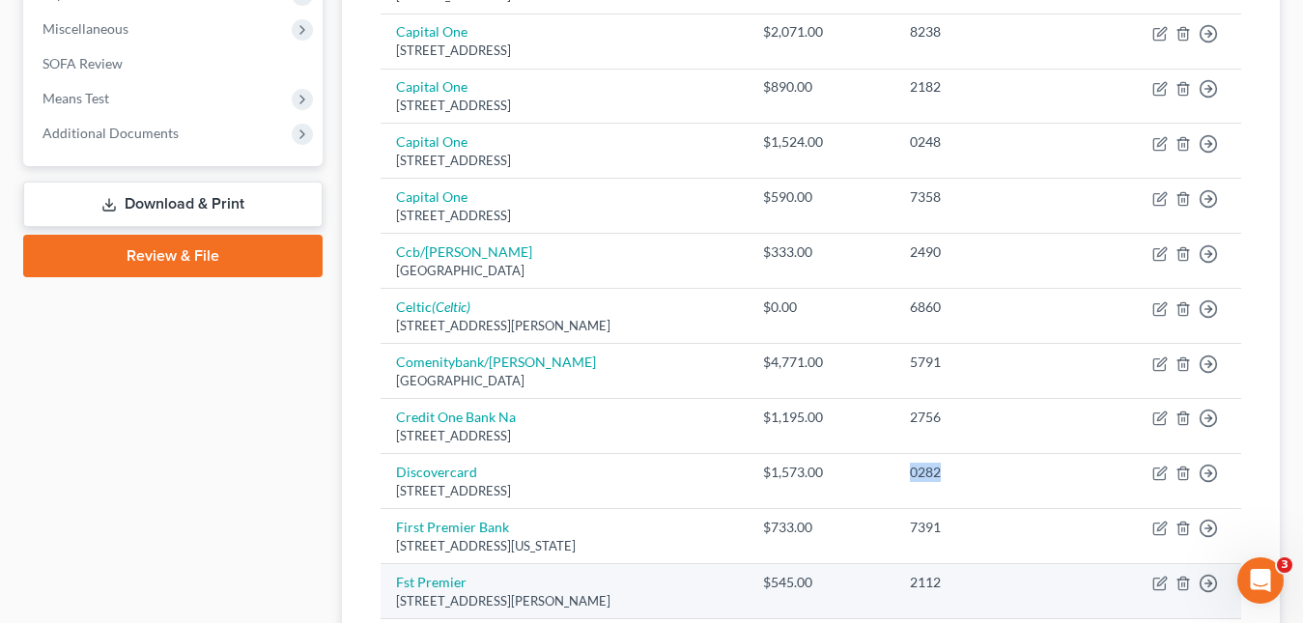
scroll to position [773, 0]
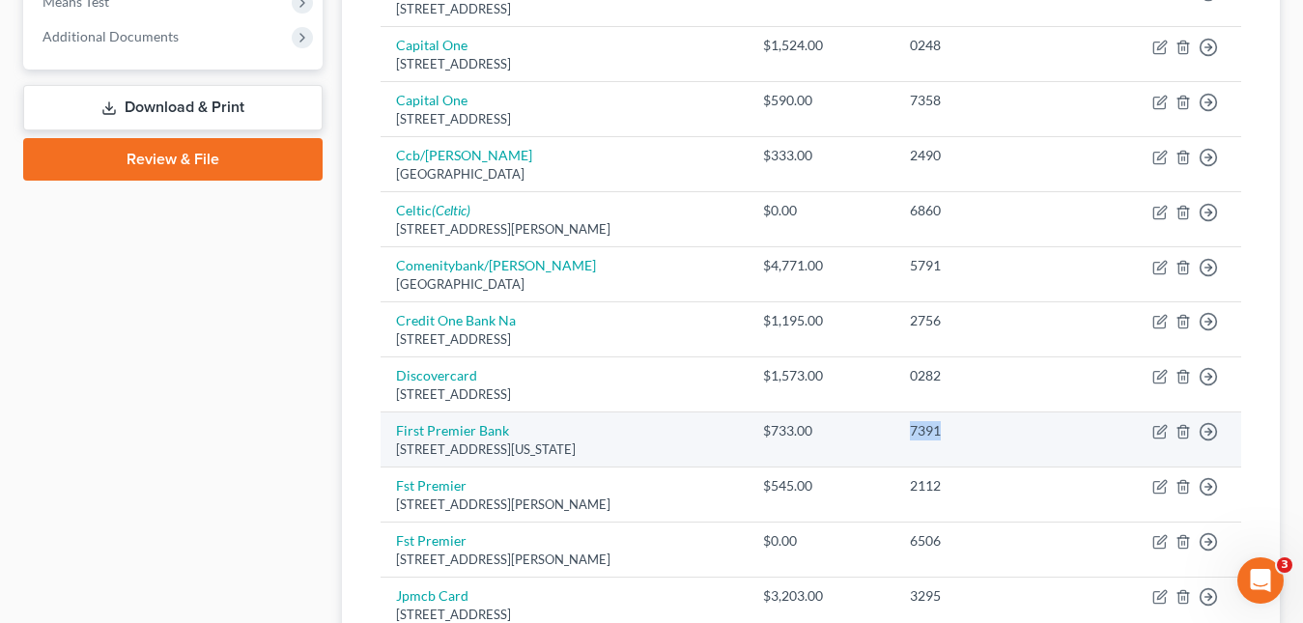
drag, startPoint x: 995, startPoint y: 436, endPoint x: 937, endPoint y: 436, distance: 57.9
click at [937, 436] on div "7391" at bounding box center [989, 430] width 159 height 19
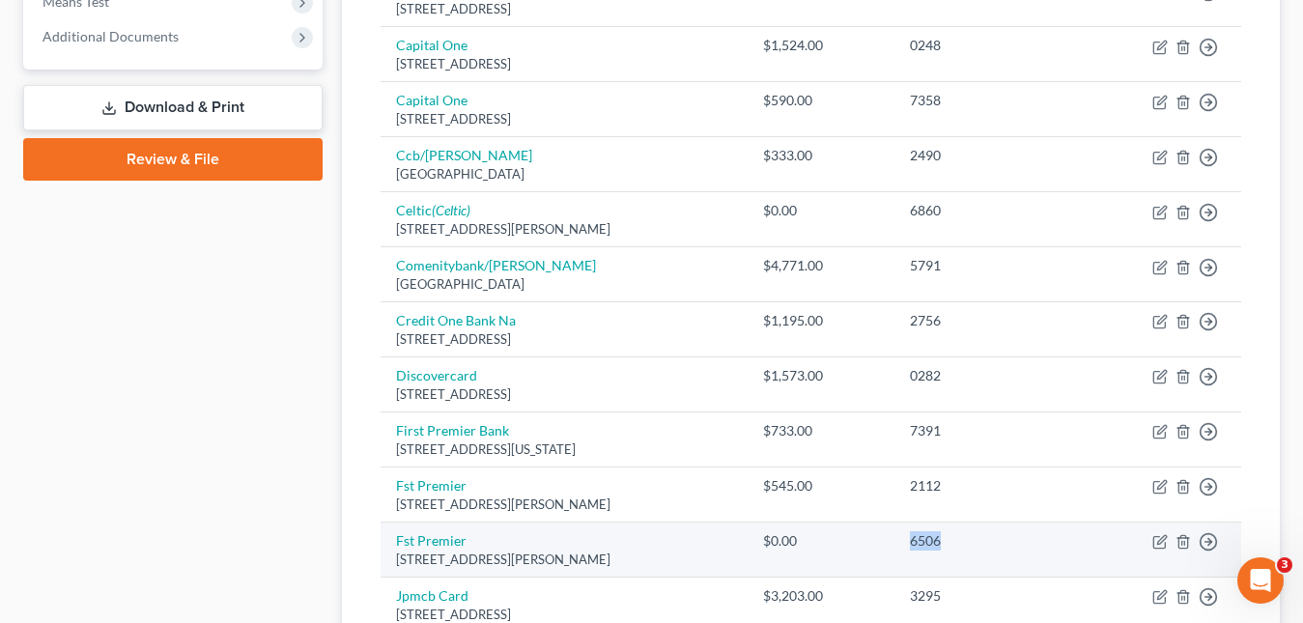
drag, startPoint x: 985, startPoint y: 544, endPoint x: 927, endPoint y: 545, distance: 57.9
click at [927, 545] on td "6506" at bounding box center [989, 549] width 190 height 55
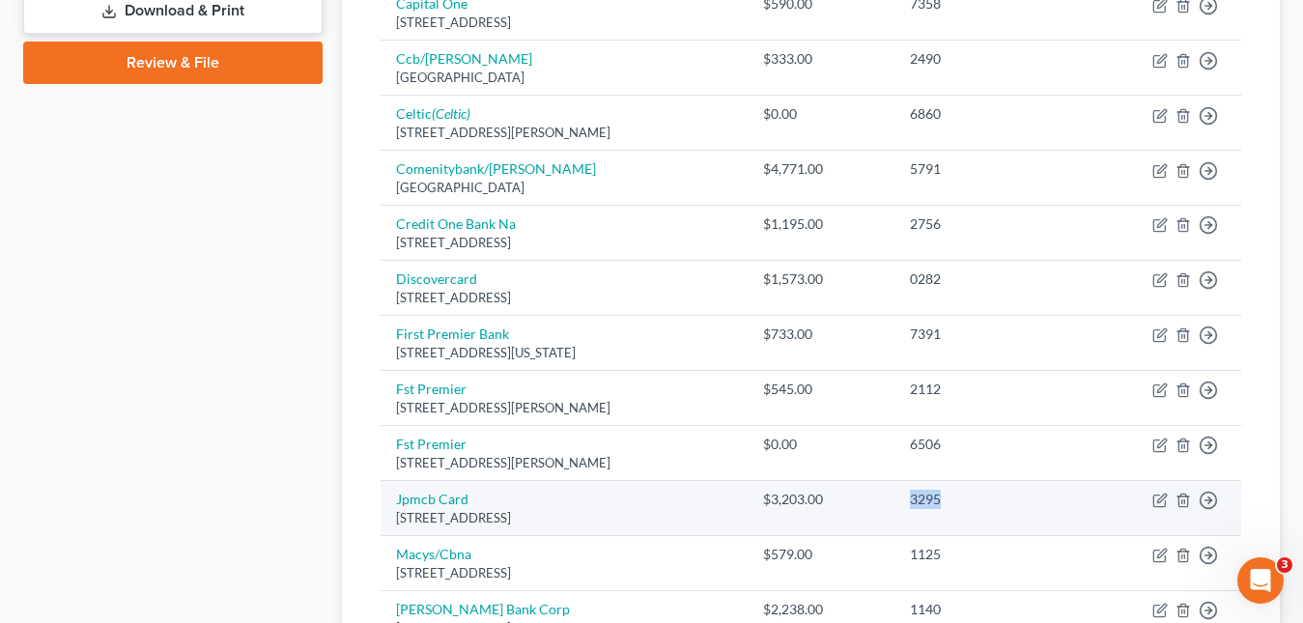
drag, startPoint x: 970, startPoint y: 501, endPoint x: 936, endPoint y: 499, distance: 34.8
click at [936, 499] on td "3295" at bounding box center [989, 508] width 190 height 55
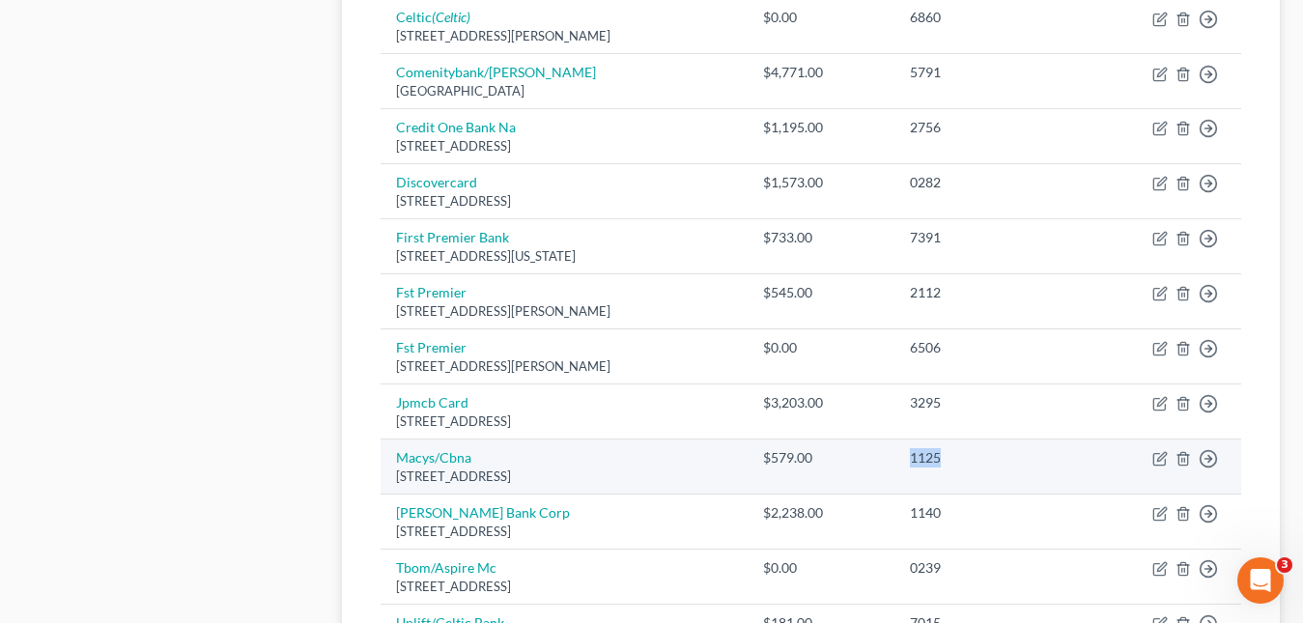
drag, startPoint x: 980, startPoint y: 460, endPoint x: 933, endPoint y: 461, distance: 47.3
click at [933, 461] on td "1125" at bounding box center [989, 466] width 190 height 55
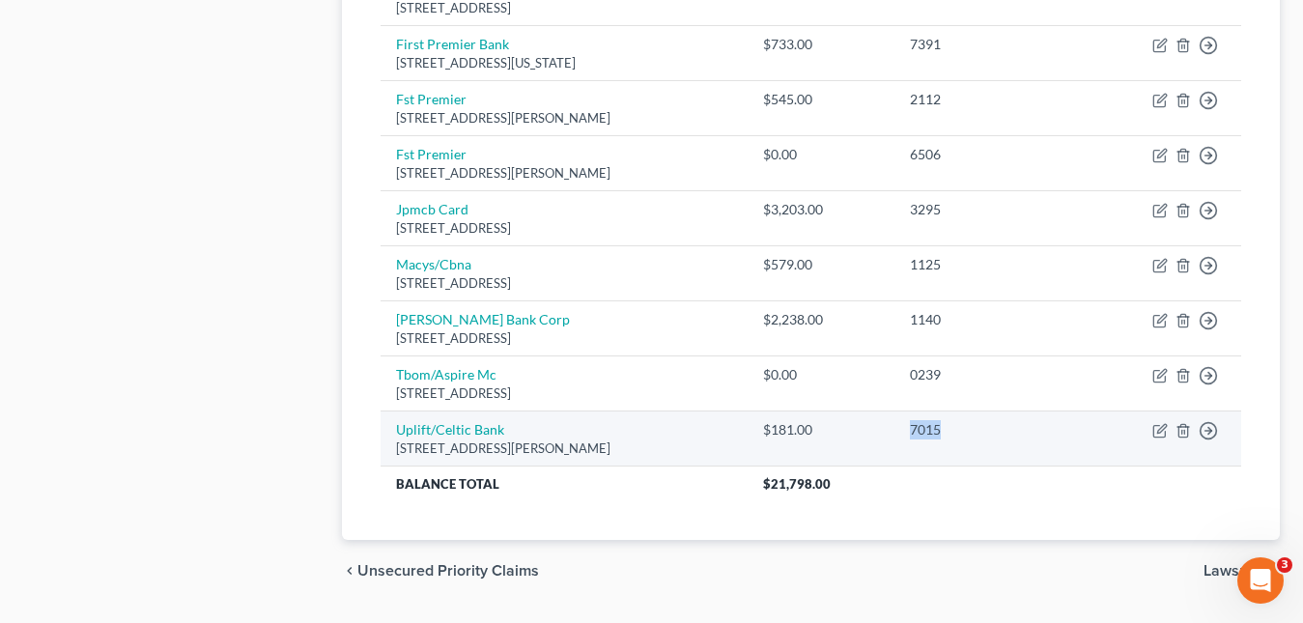
drag, startPoint x: 973, startPoint y: 433, endPoint x: 936, endPoint y: 428, distance: 38.0
click at [936, 428] on td "7015" at bounding box center [989, 438] width 190 height 55
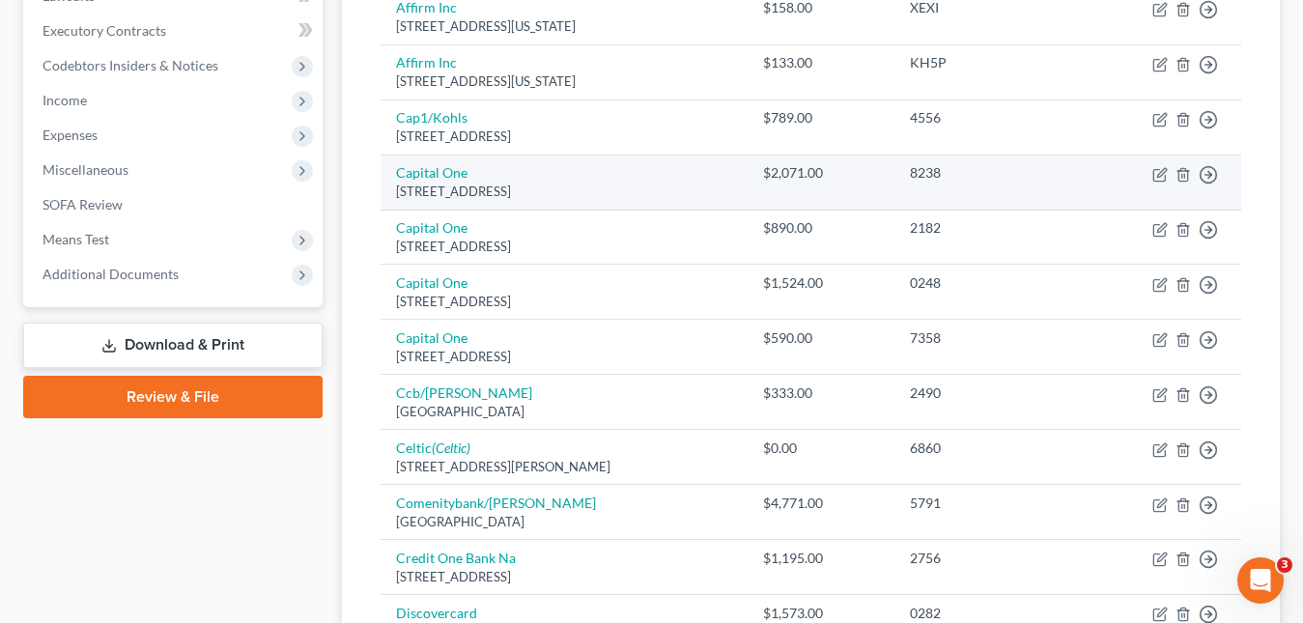
scroll to position [149, 0]
